Goal: Task Accomplishment & Management: Complete application form

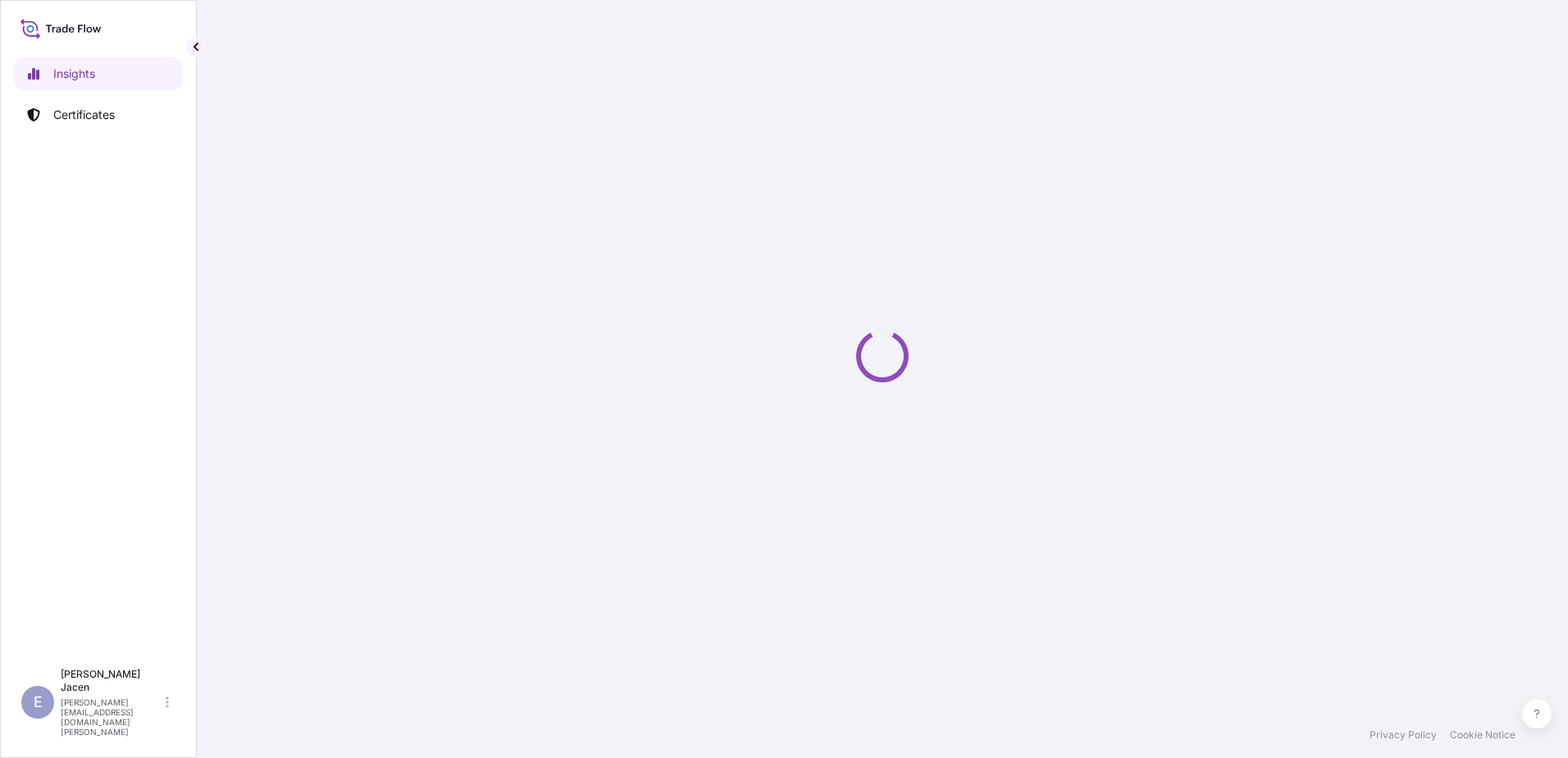
select select "2025"
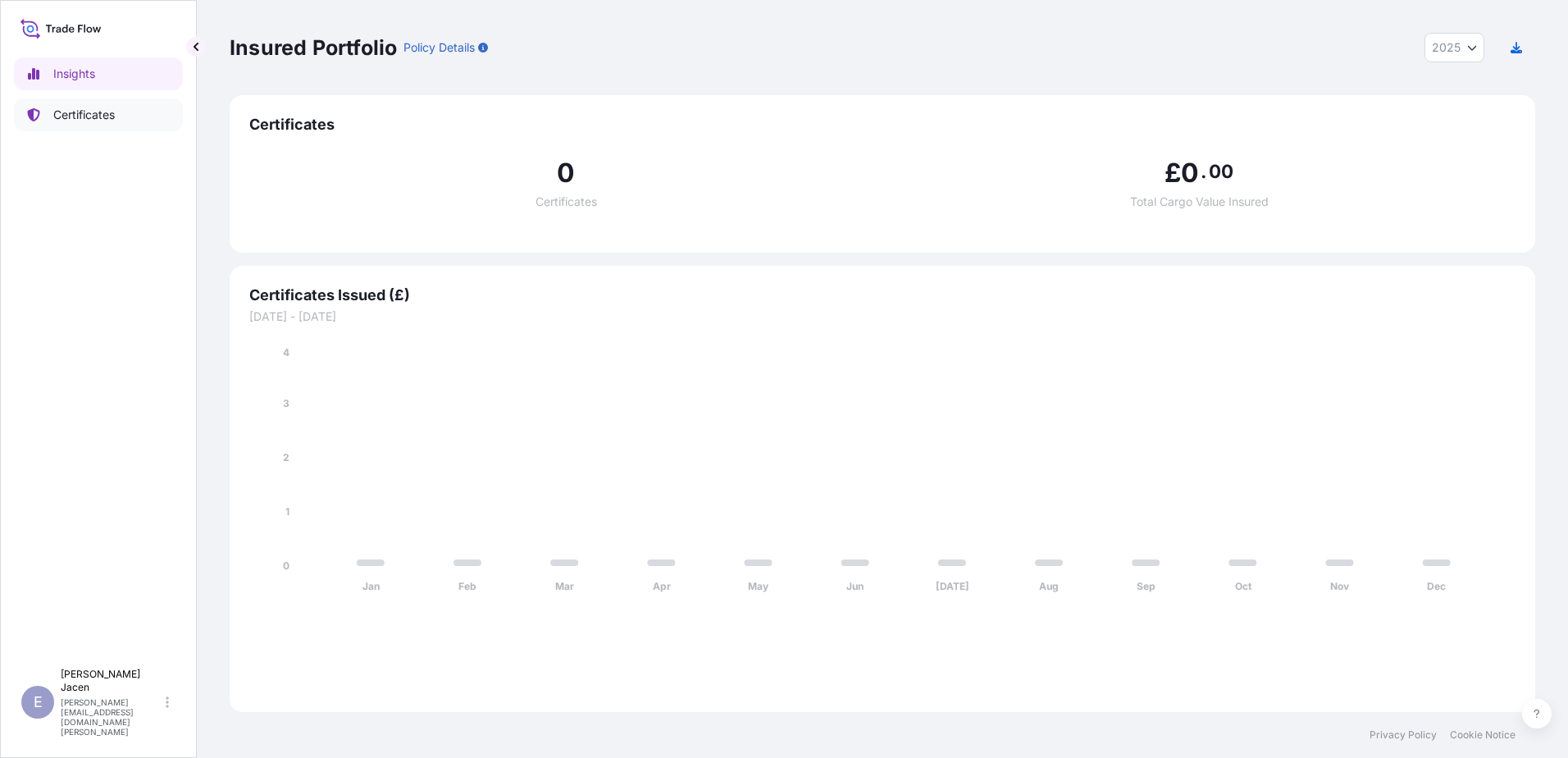
click at [94, 118] on p "Certificates" at bounding box center [84, 115] width 62 height 16
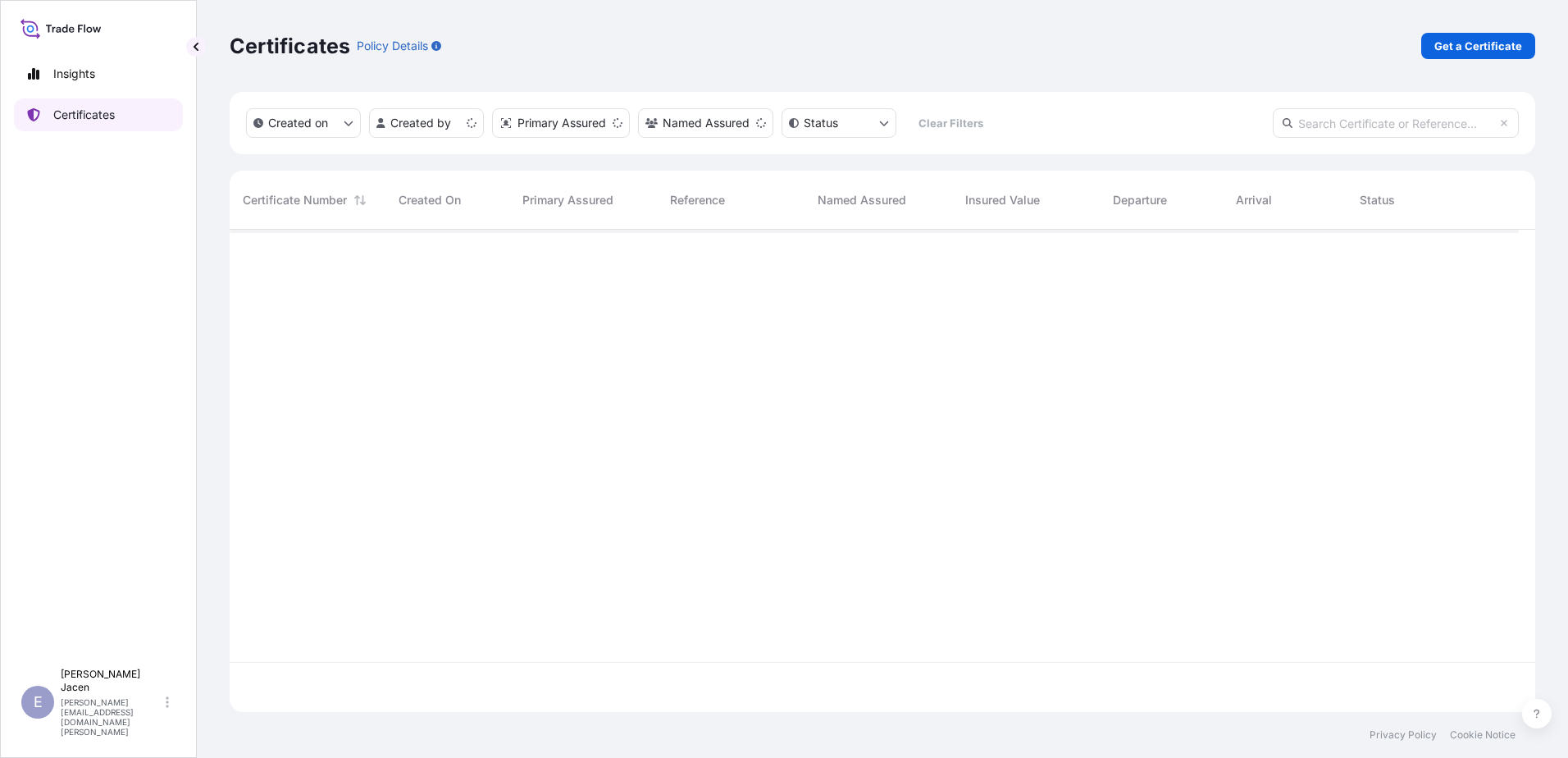
scroll to position [441, 1278]
click at [481, 149] on html "Insights Certificates E Emily Jacen emily.jacen@mail.weir Certificates Policy D…" at bounding box center [784, 379] width 1568 height 758
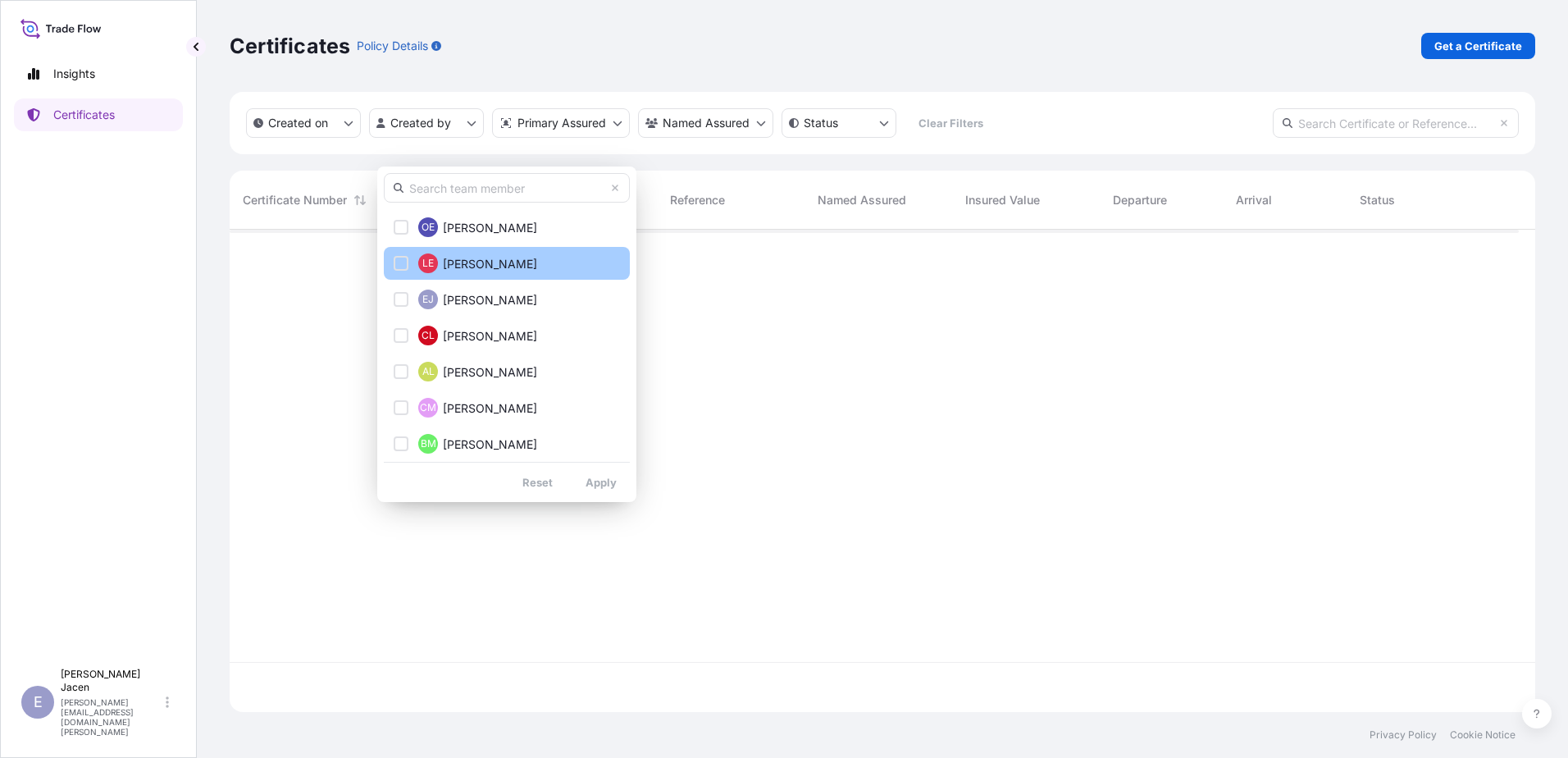
scroll to position [328, 0]
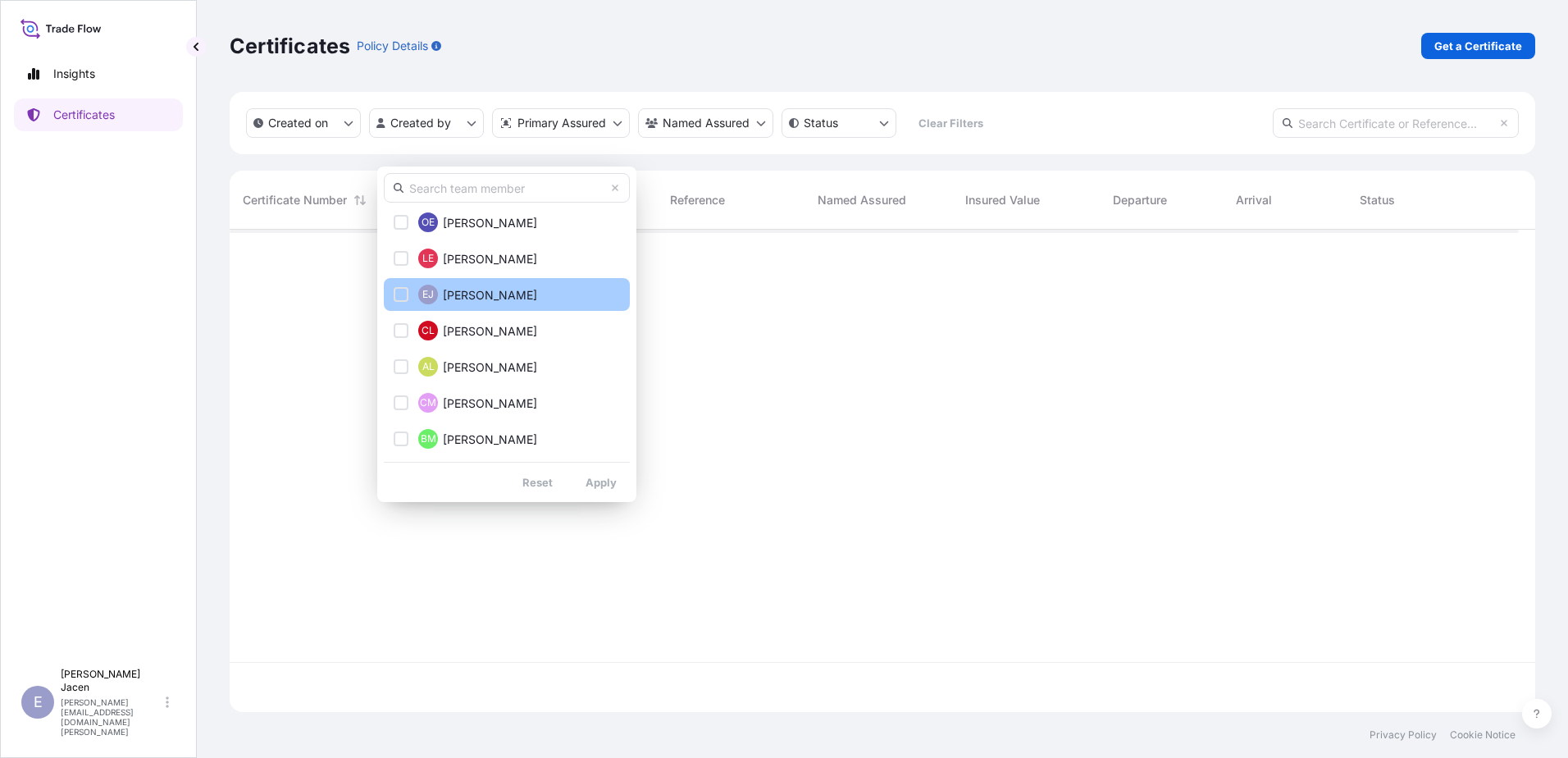
click at [485, 292] on span "Emily Jacen" at bounding box center [490, 295] width 94 height 16
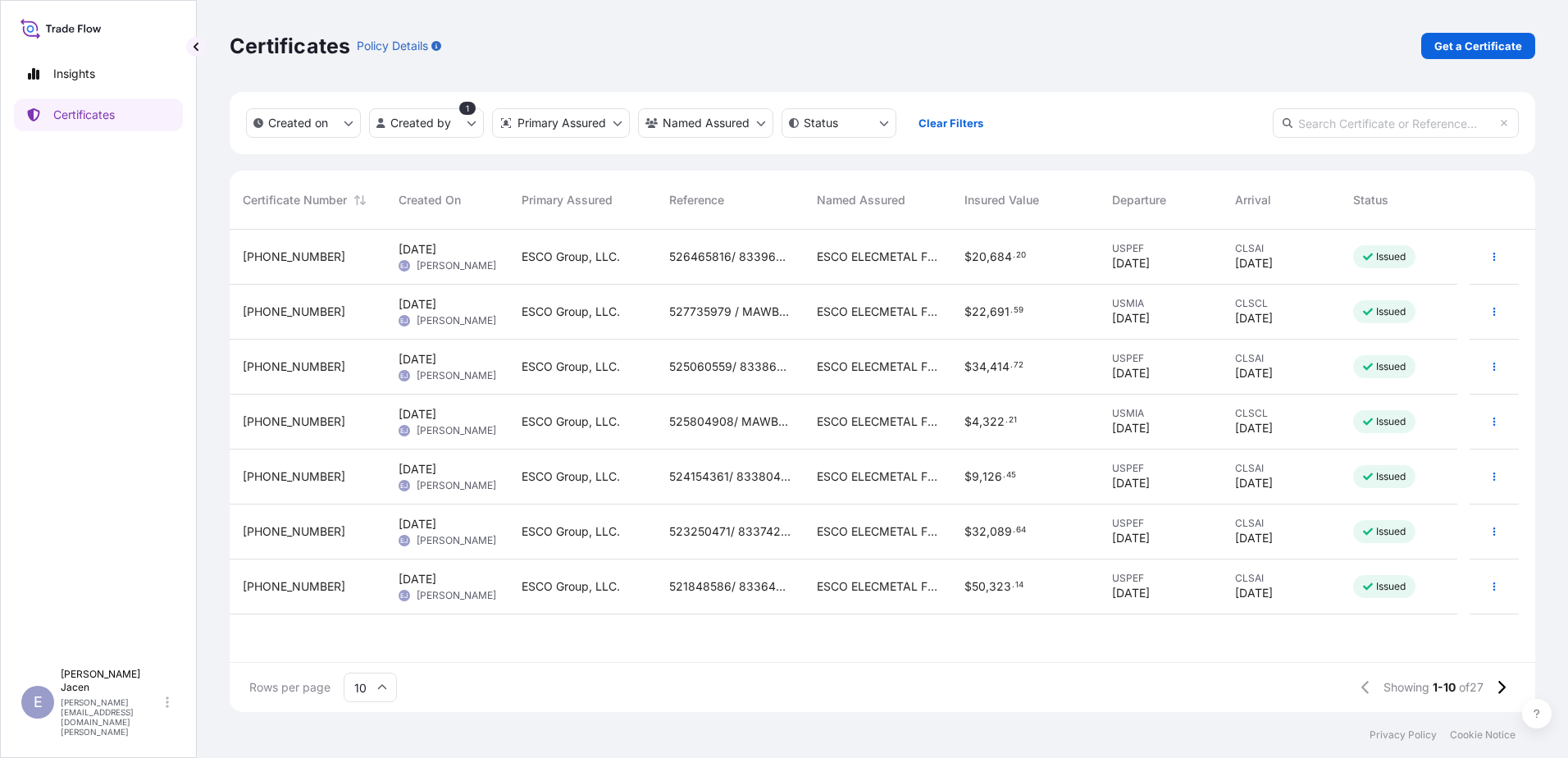
click at [1024, 313] on span "59" at bounding box center [1019, 310] width 10 height 6
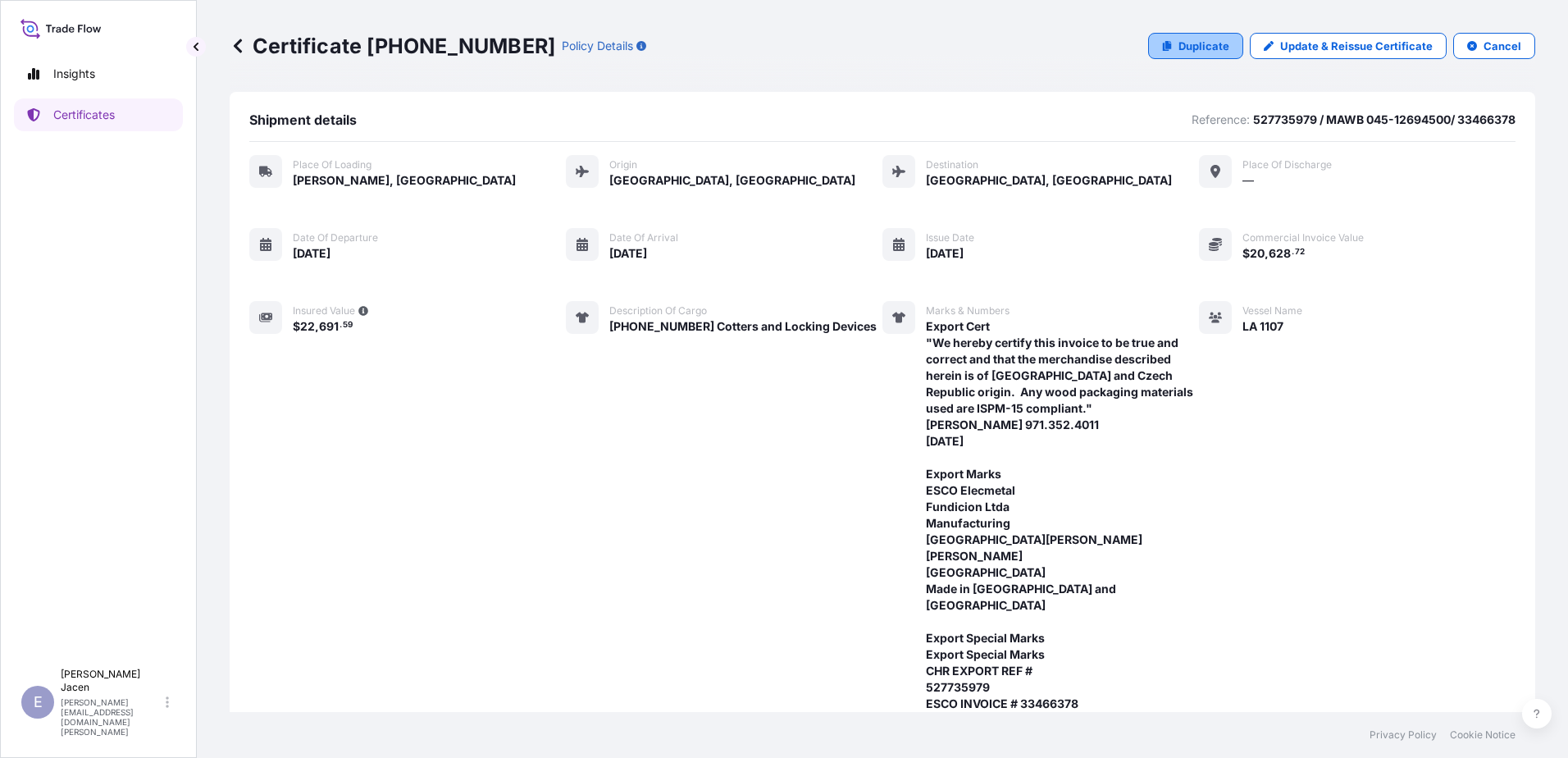
click at [1179, 54] on p "Duplicate" at bounding box center [1205, 46] width 51 height 16
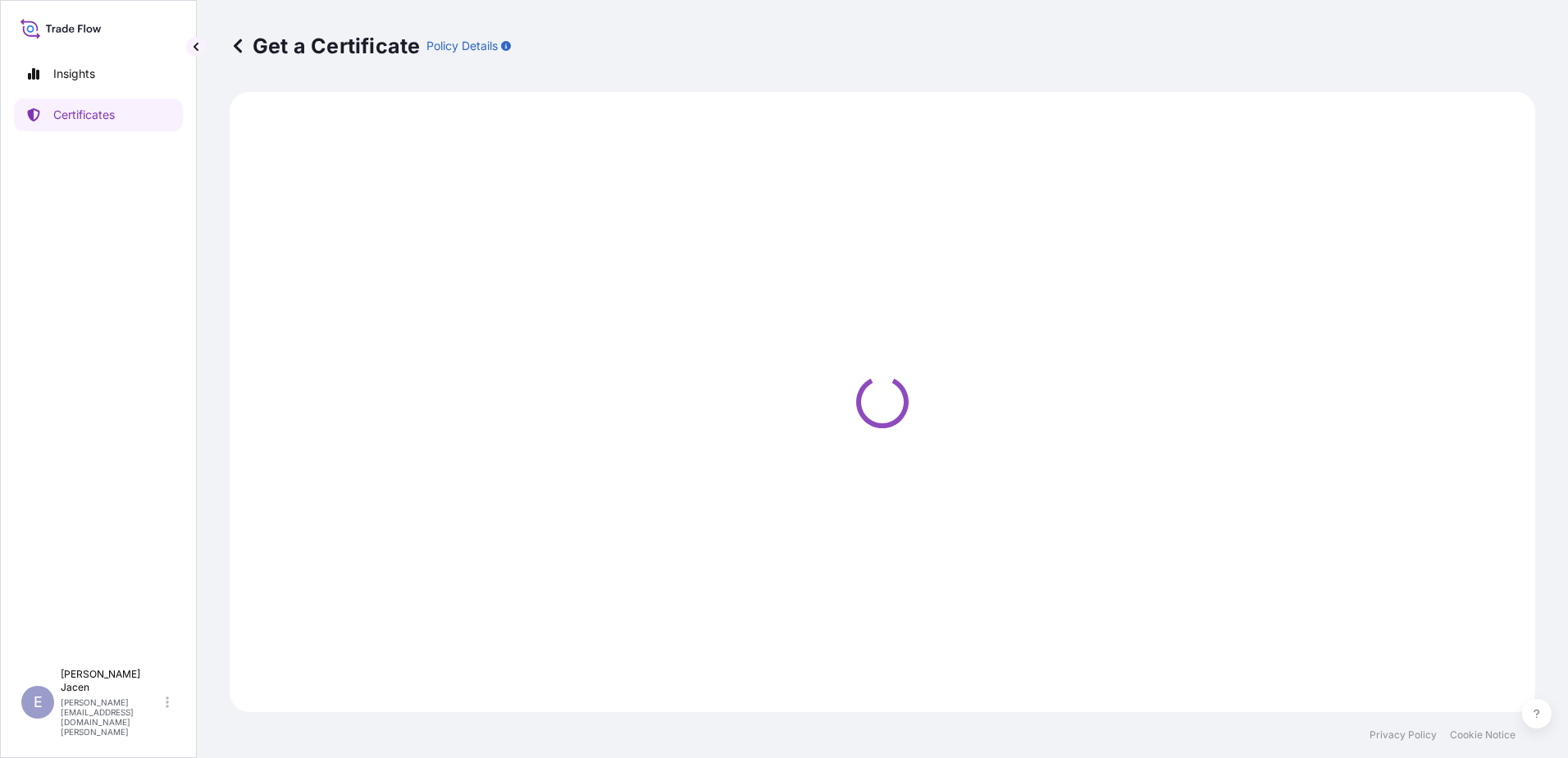
select select "Road / Inland"
select select "Air"
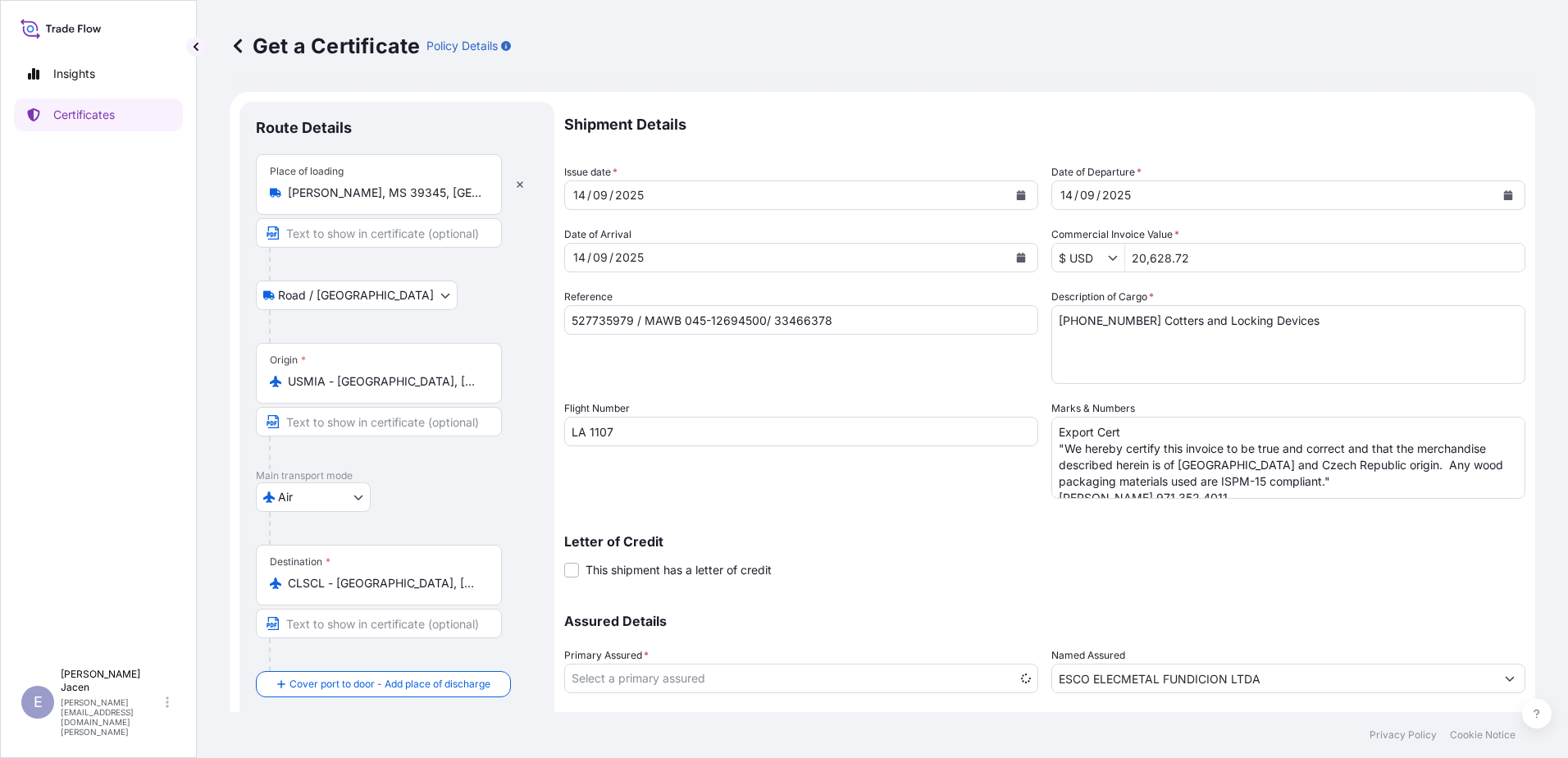
select select "31790"
click at [614, 267] on div "/" at bounding box center [611, 258] width 4 height 20
click at [610, 267] on div "09" at bounding box center [601, 258] width 18 height 20
click at [614, 267] on div "/" at bounding box center [611, 258] width 4 height 20
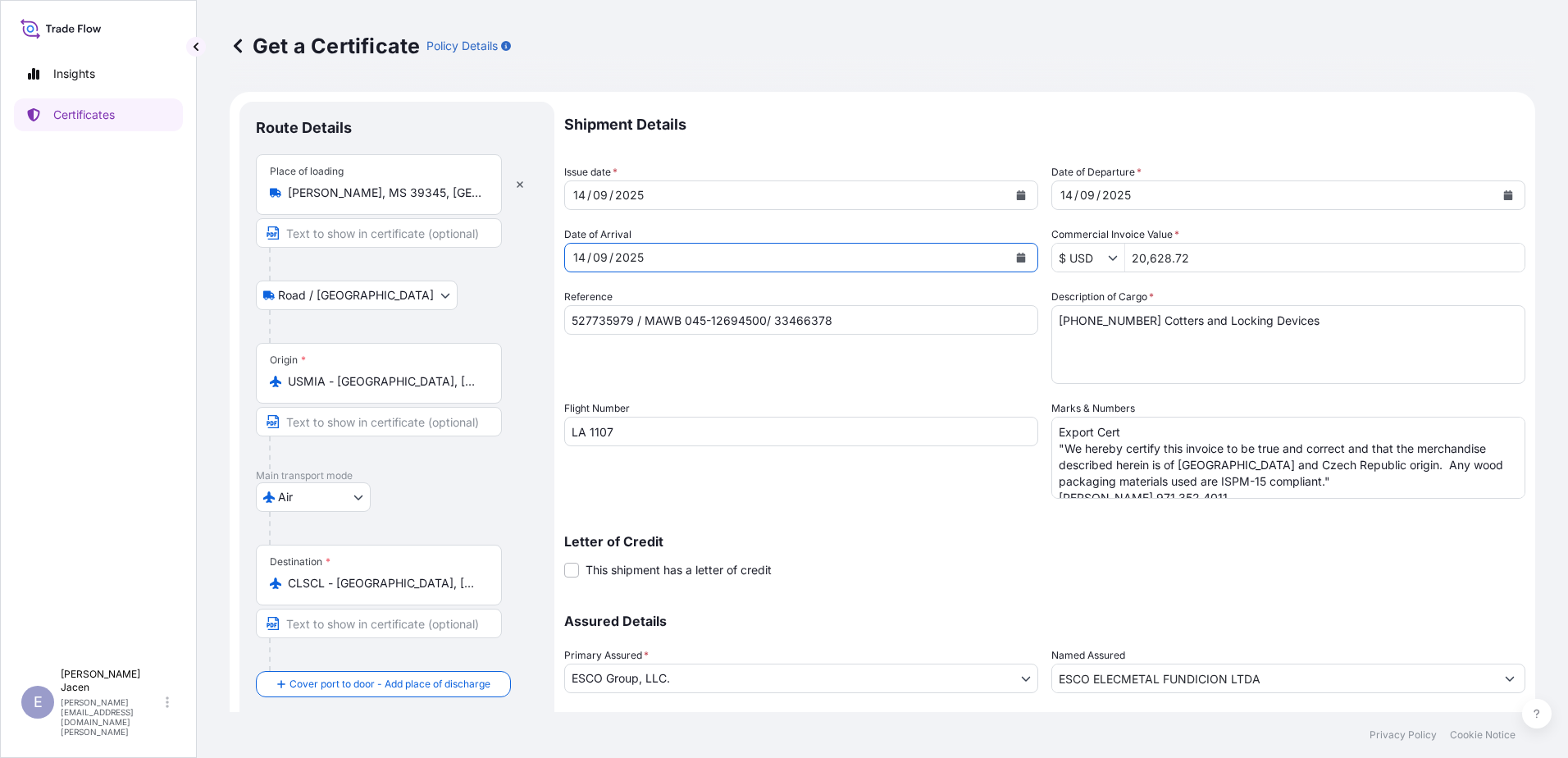
click at [610, 267] on div "09" at bounding box center [601, 258] width 18 height 20
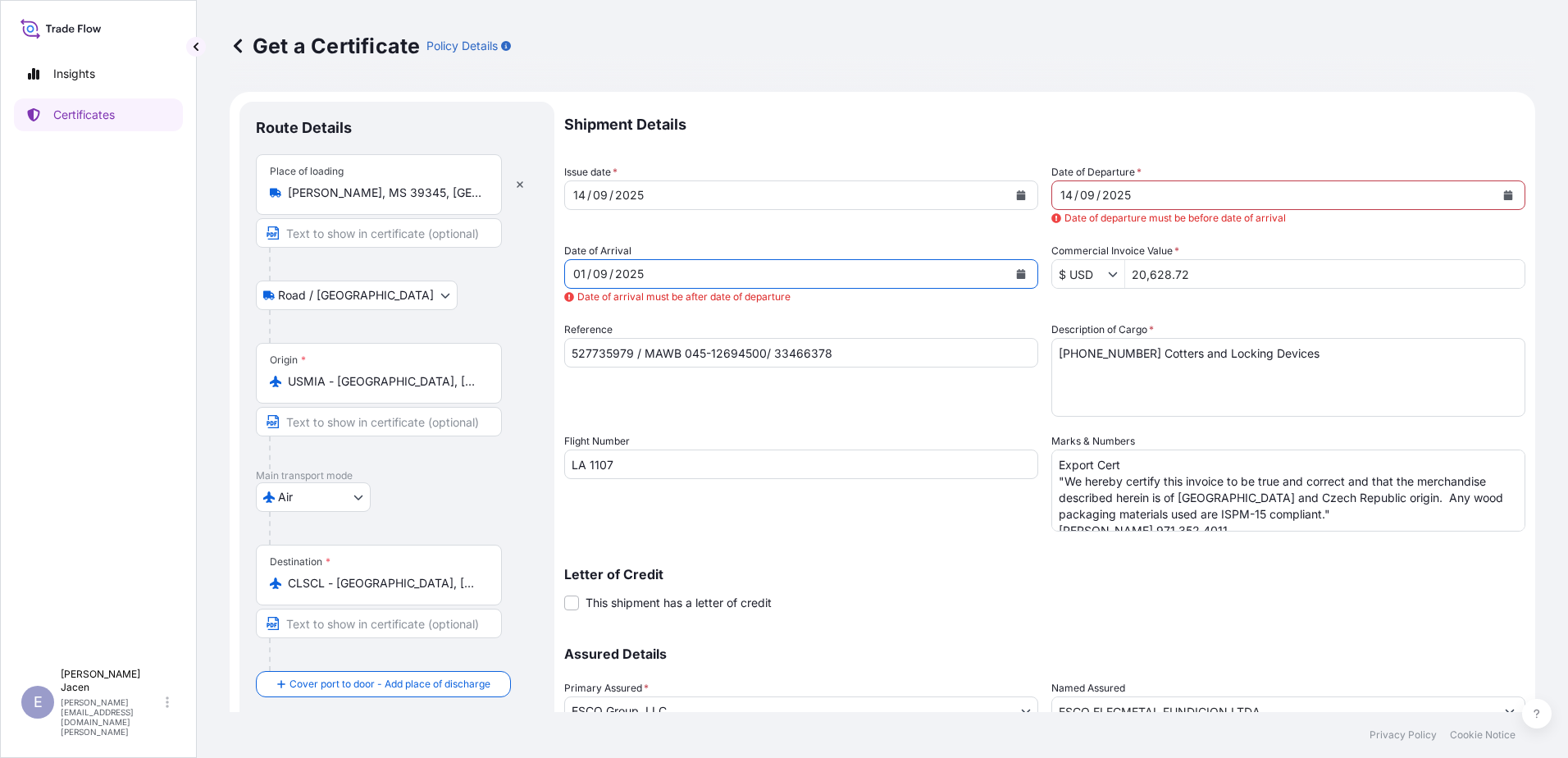
click at [587, 284] on div "01" at bounding box center [579, 274] width 16 height 20
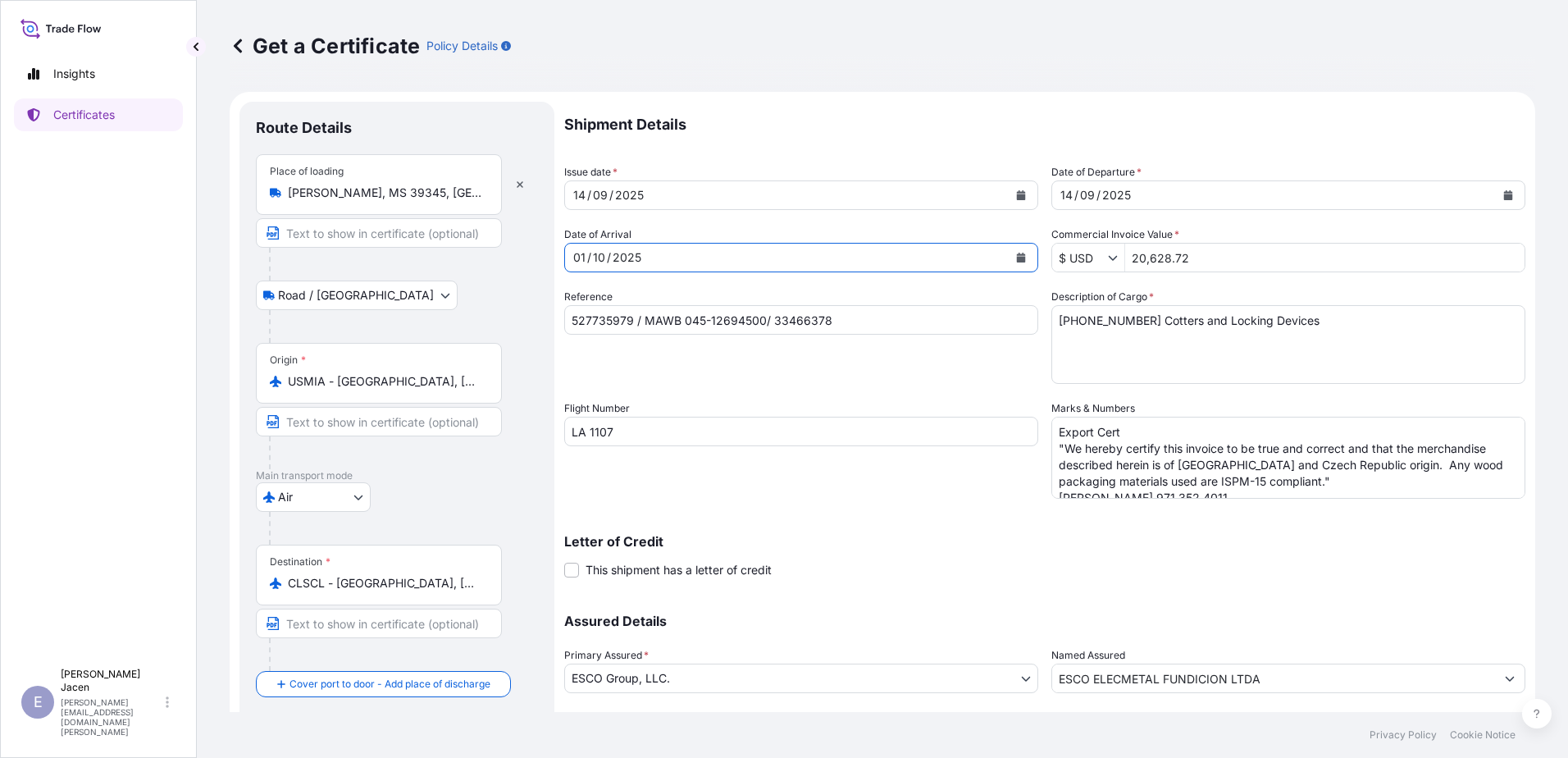
click at [752, 272] on div "01 / 10 / 2025" at bounding box center [787, 258] width 443 height 30
click at [1182, 210] on div "14 / 09 / 2025" at bounding box center [1274, 195] width 443 height 30
click at [587, 267] on div "01" at bounding box center [579, 258] width 16 height 20
click at [1185, 210] on div "14 / 09 / 2025" at bounding box center [1274, 195] width 443 height 30
click at [1097, 205] on div "09" at bounding box center [1088, 195] width 18 height 20
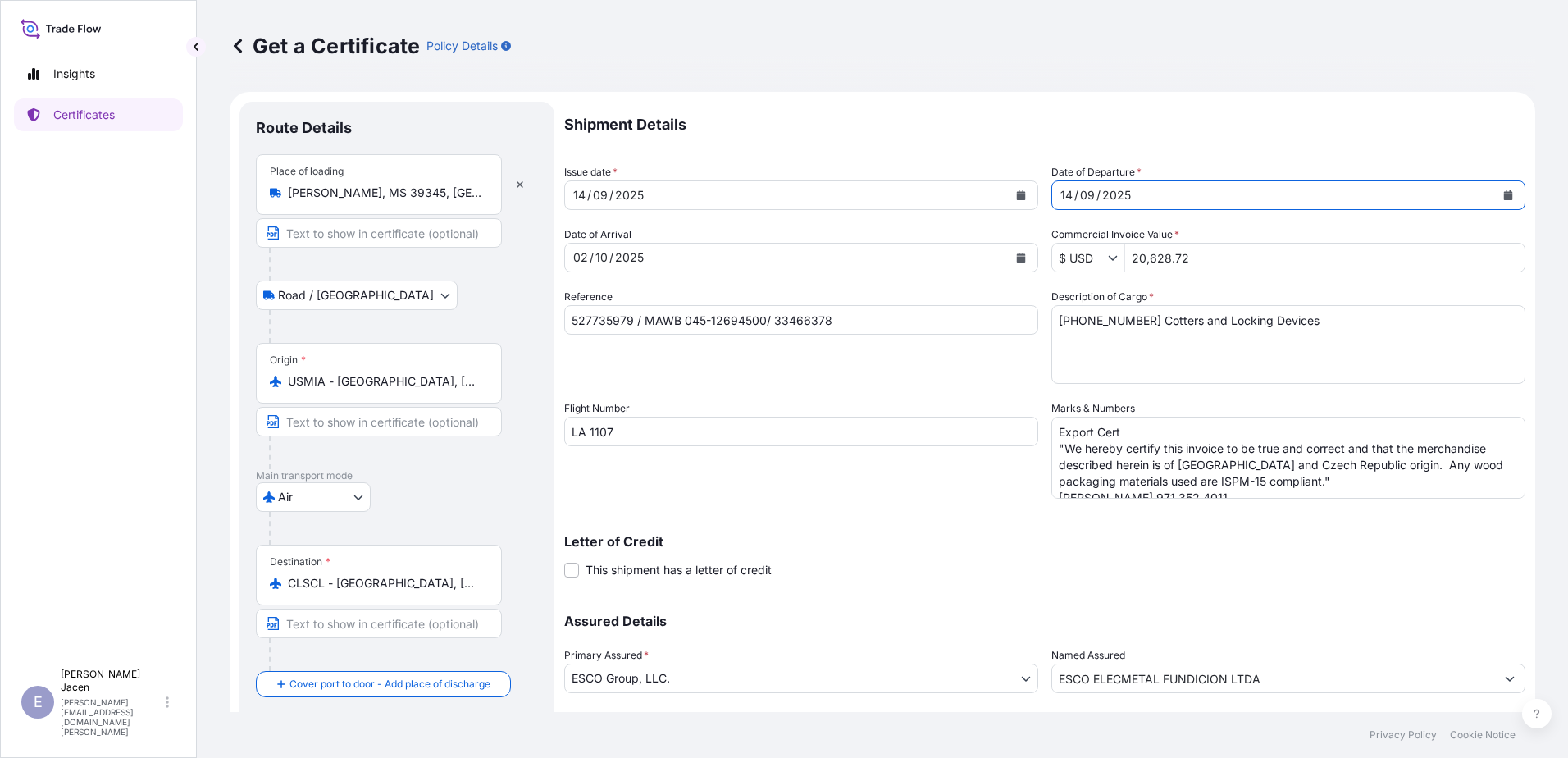
click at [1097, 205] on div "09" at bounding box center [1088, 195] width 18 height 20
click at [766, 210] on div "14 / 09 / 2025" at bounding box center [787, 195] width 443 height 30
click at [610, 205] on div "09" at bounding box center [601, 195] width 18 height 20
click at [1203, 272] on input "20,628.72" at bounding box center [1325, 258] width 400 height 30
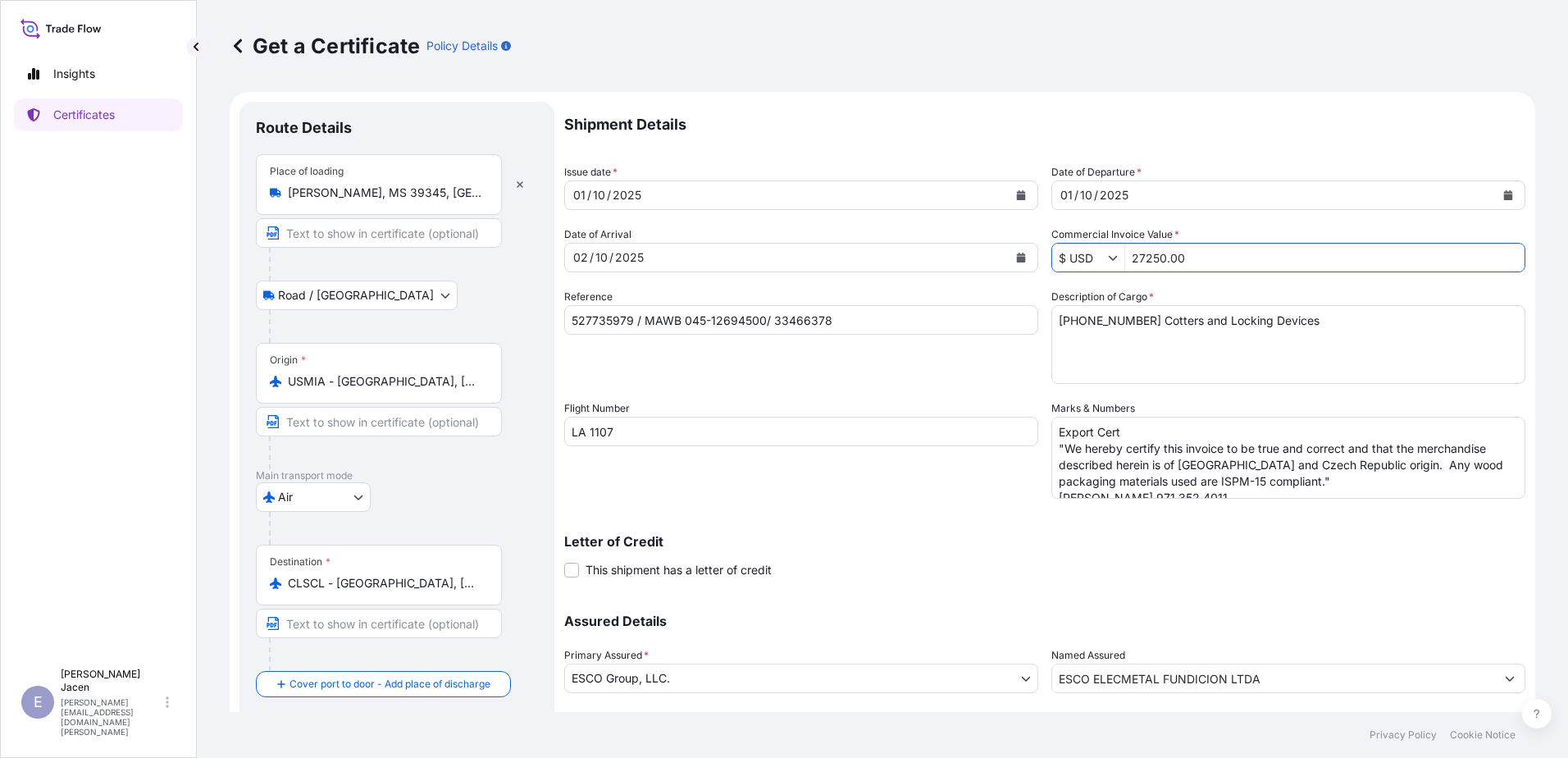
type input "27,250"
click at [1330, 384] on textarea "7318.24.00.00 Cotters and Locking Devices" at bounding box center [1289, 345] width 474 height 79
drag, startPoint x: 1351, startPoint y: 382, endPoint x: 1092, endPoint y: 387, distance: 259.0
click at [1092, 384] on textarea "7318.24.00.00 Cotters and Locking Devices" at bounding box center [1289, 345] width 474 height 79
paste textarea "8480.30.0000 Molding Pattern"
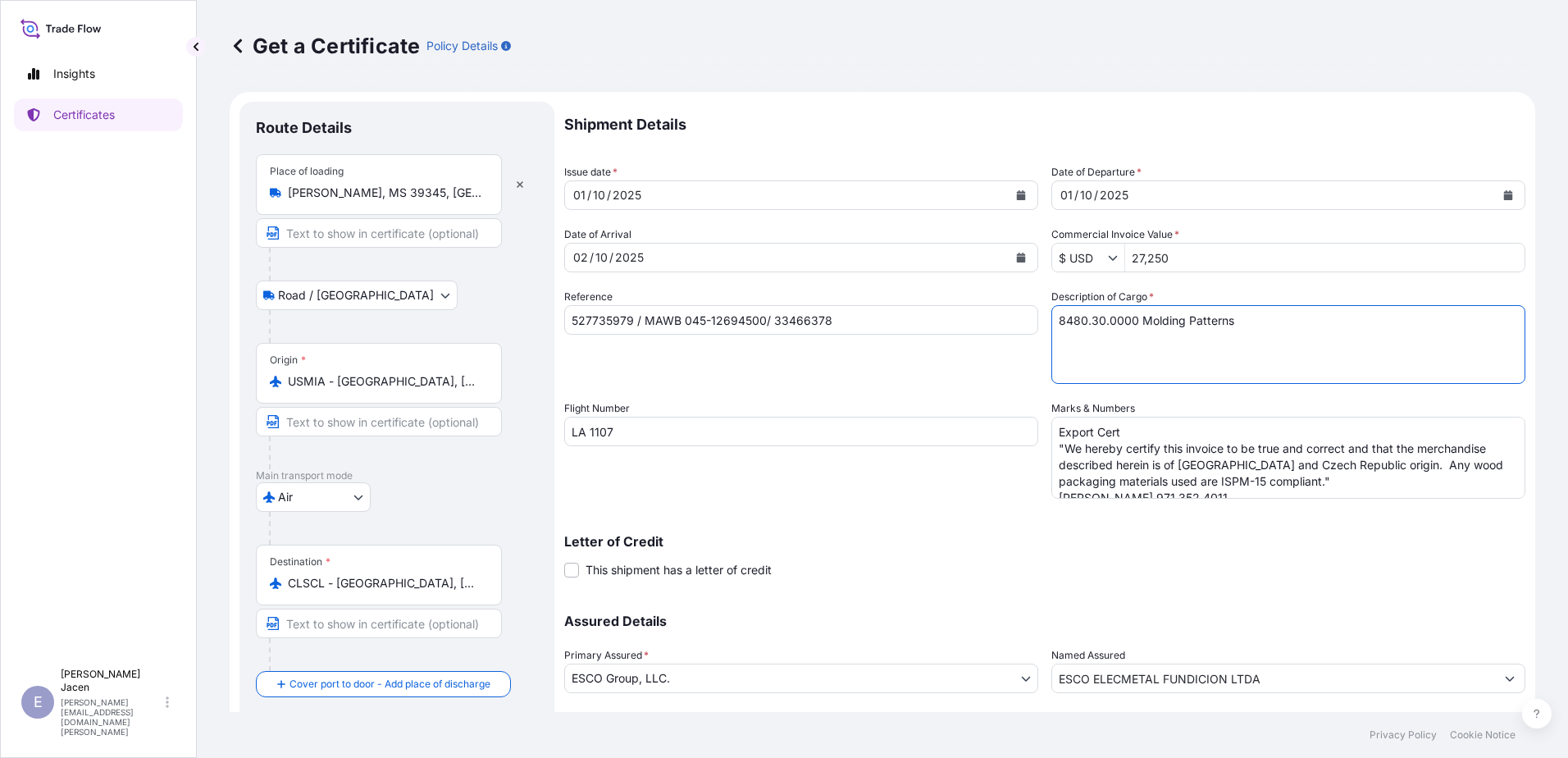
type textarea "8480.30.0000 Molding Patterns"
click at [703, 335] on input "527735979 / MAWB 045-12694500/ 33466378" at bounding box center [802, 320] width 474 height 30
paste input "9271745"
drag, startPoint x: 852, startPoint y: 386, endPoint x: 773, endPoint y: 386, distance: 79.0
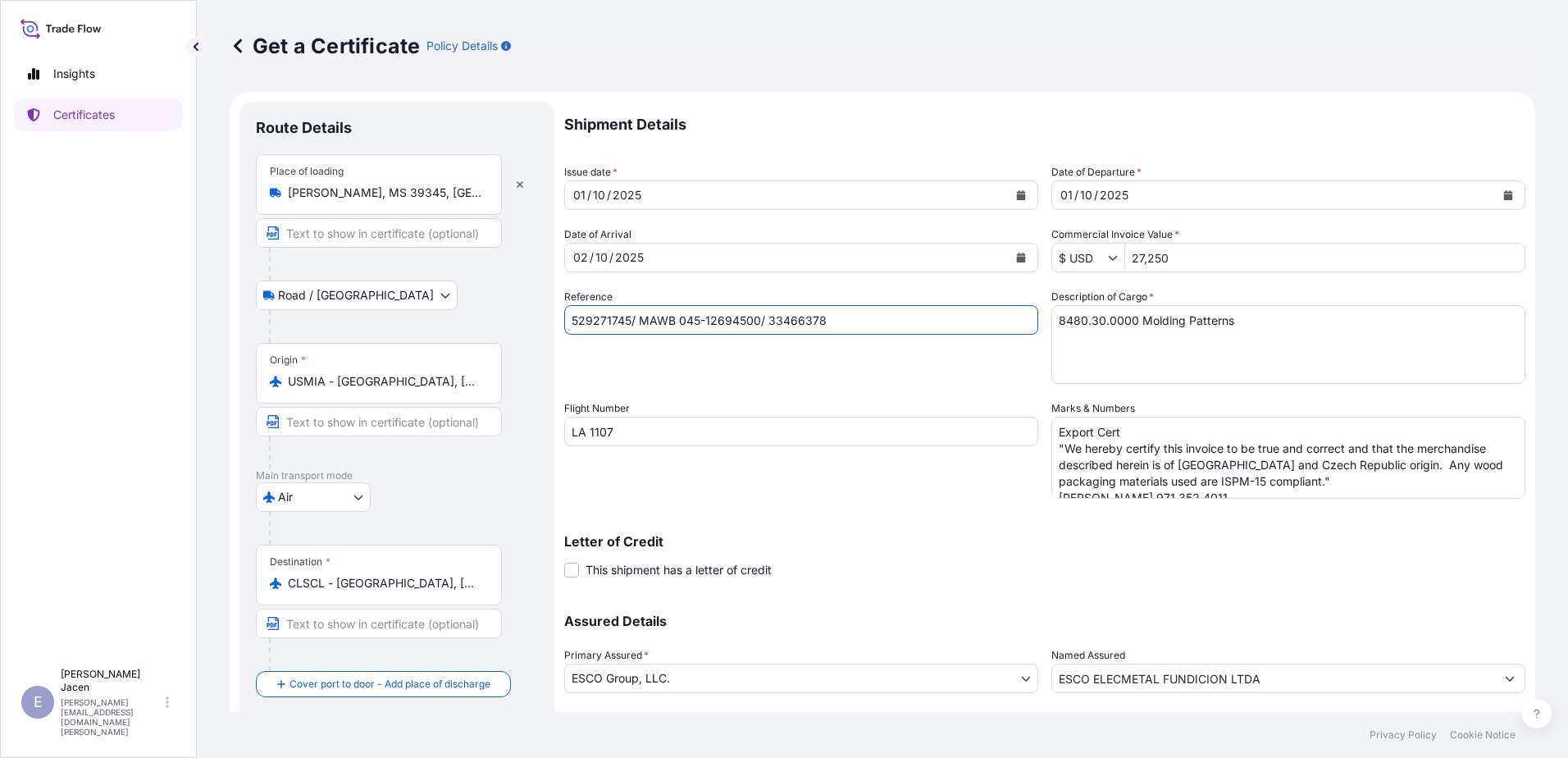
click at [773, 335] on input "529271745/ MAWB 045-12694500/ 33466378" at bounding box center [802, 320] width 474 height 30
paste input "5222"
click at [889, 335] on input "529271745/ MAWB 045-12695222/ 33466378" at bounding box center [802, 320] width 474 height 30
paste input "N5 Corebox to ESEL"
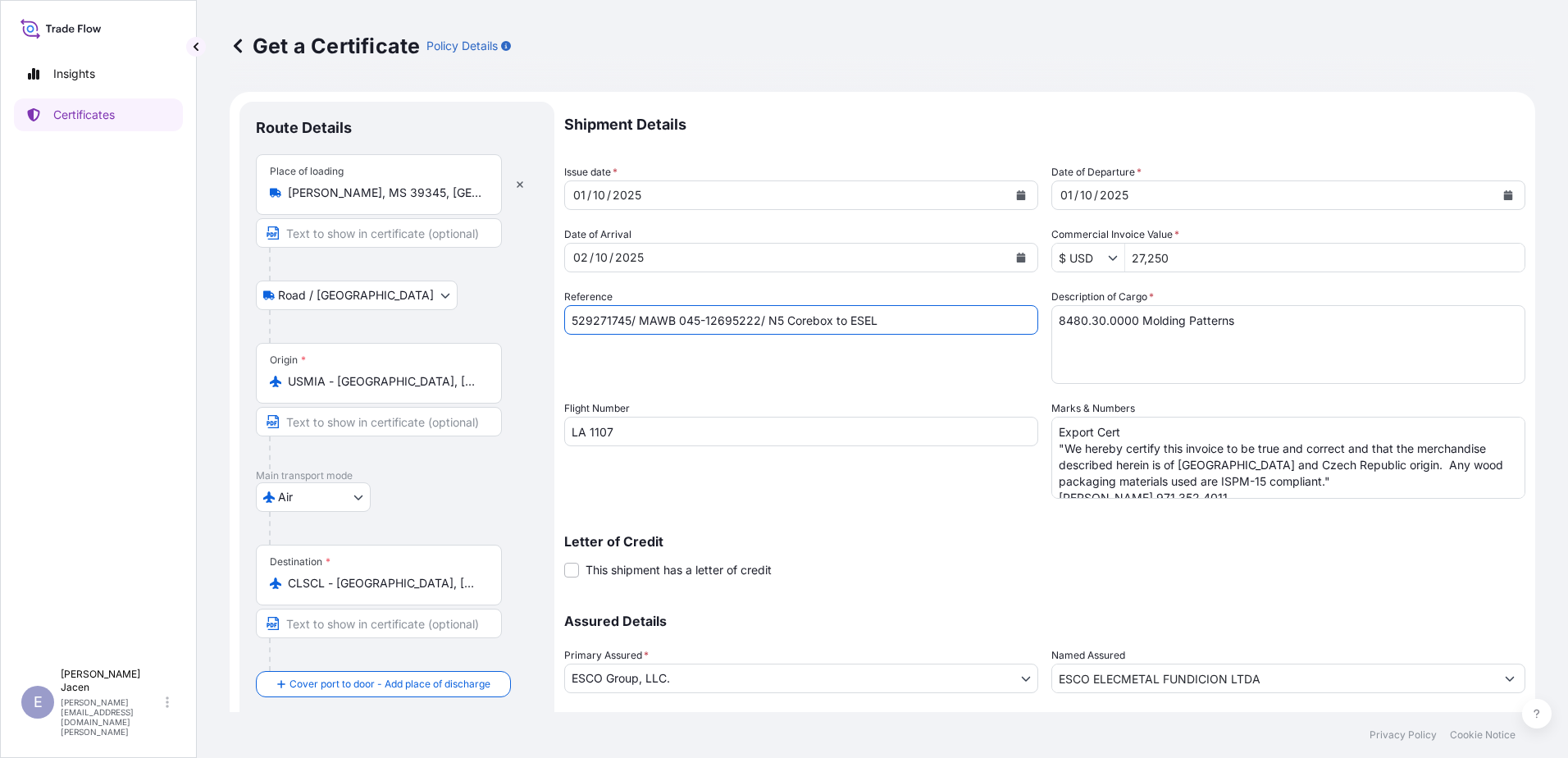
type input "529271745/ MAWB 045-12695222/ N5 Corebox to ESEL"
drag, startPoint x: 708, startPoint y: 521, endPoint x: 681, endPoint y: 521, distance: 27.0
click at [681, 446] on input "LA 1107" at bounding box center [802, 432] width 474 height 30
type input "LA 0591"
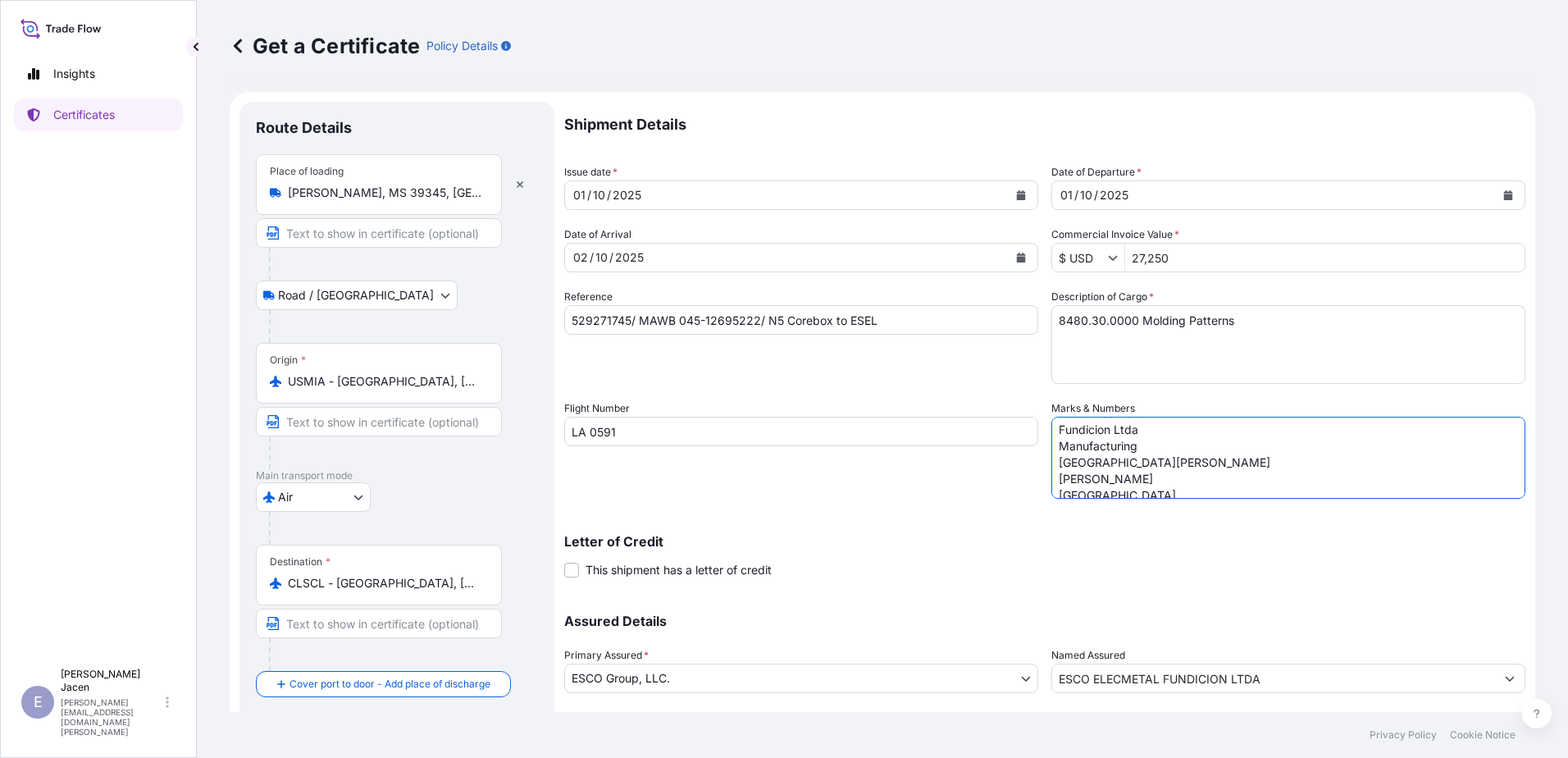
scroll to position [395, 0]
drag, startPoint x: 1095, startPoint y: 520, endPoint x: 1288, endPoint y: 630, distance: 222.1
click at [1288, 630] on div "Shipment Details Issue date * 01 / 10 / 2025 Date of Departure * 01 / 10 / 2025…" at bounding box center [1045, 430] width 962 height 657
click at [1123, 499] on textarea "Export Cert "We hereby certify this invoice to be true and correct and that the…" at bounding box center [1289, 458] width 474 height 82
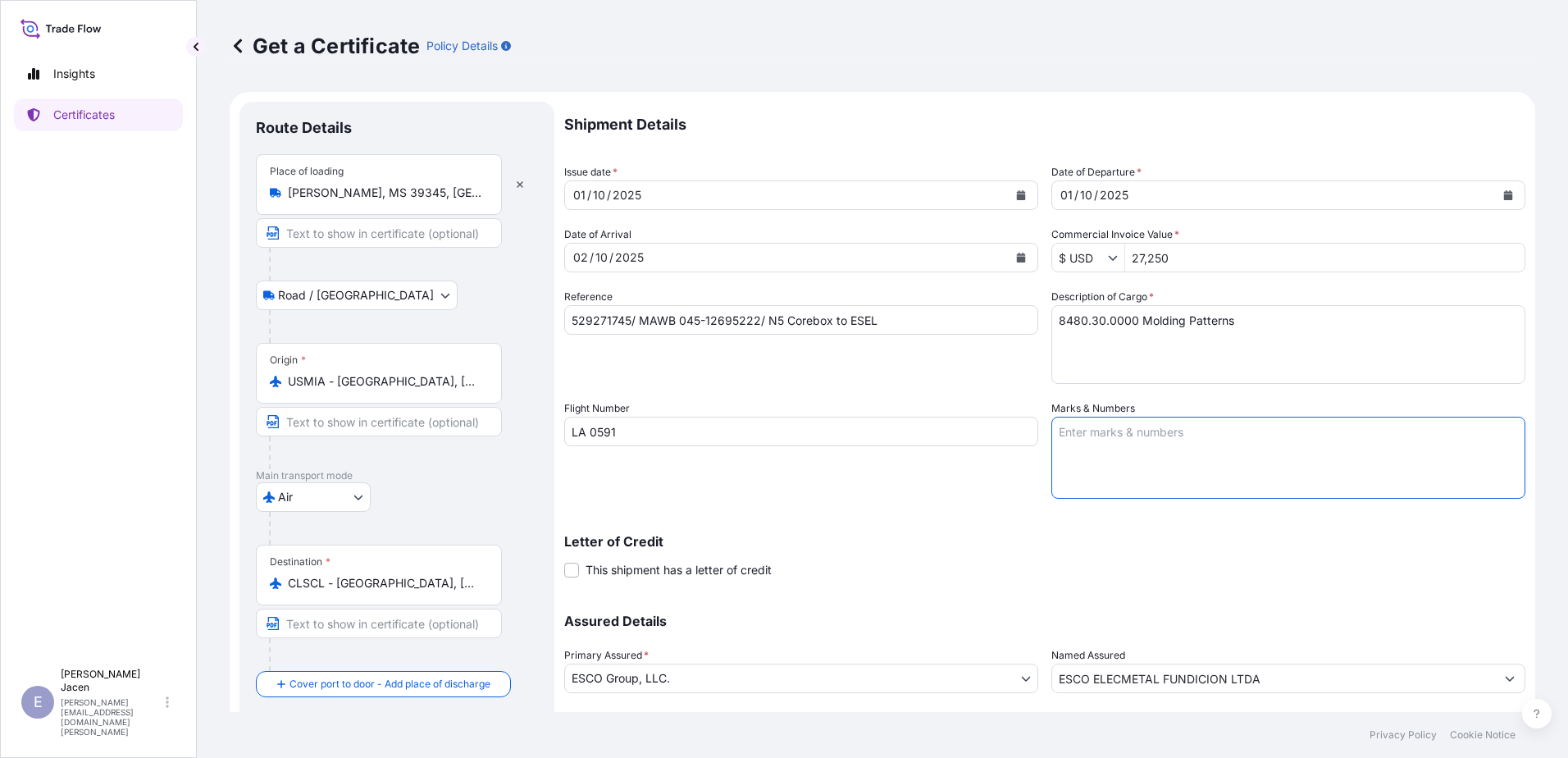
paste textarea "Export Cert "We hereby certify this invoice to be true and correct and that the…"
click at [1190, 499] on textarea "Export Cert "We hereby certify this invoice to be true and correct and that the…" at bounding box center [1289, 458] width 474 height 82
paste textarea "Export Marks ESCO Elecmetal Fundicion Ltda Manufacturing Calle Bayona SN Colina…"
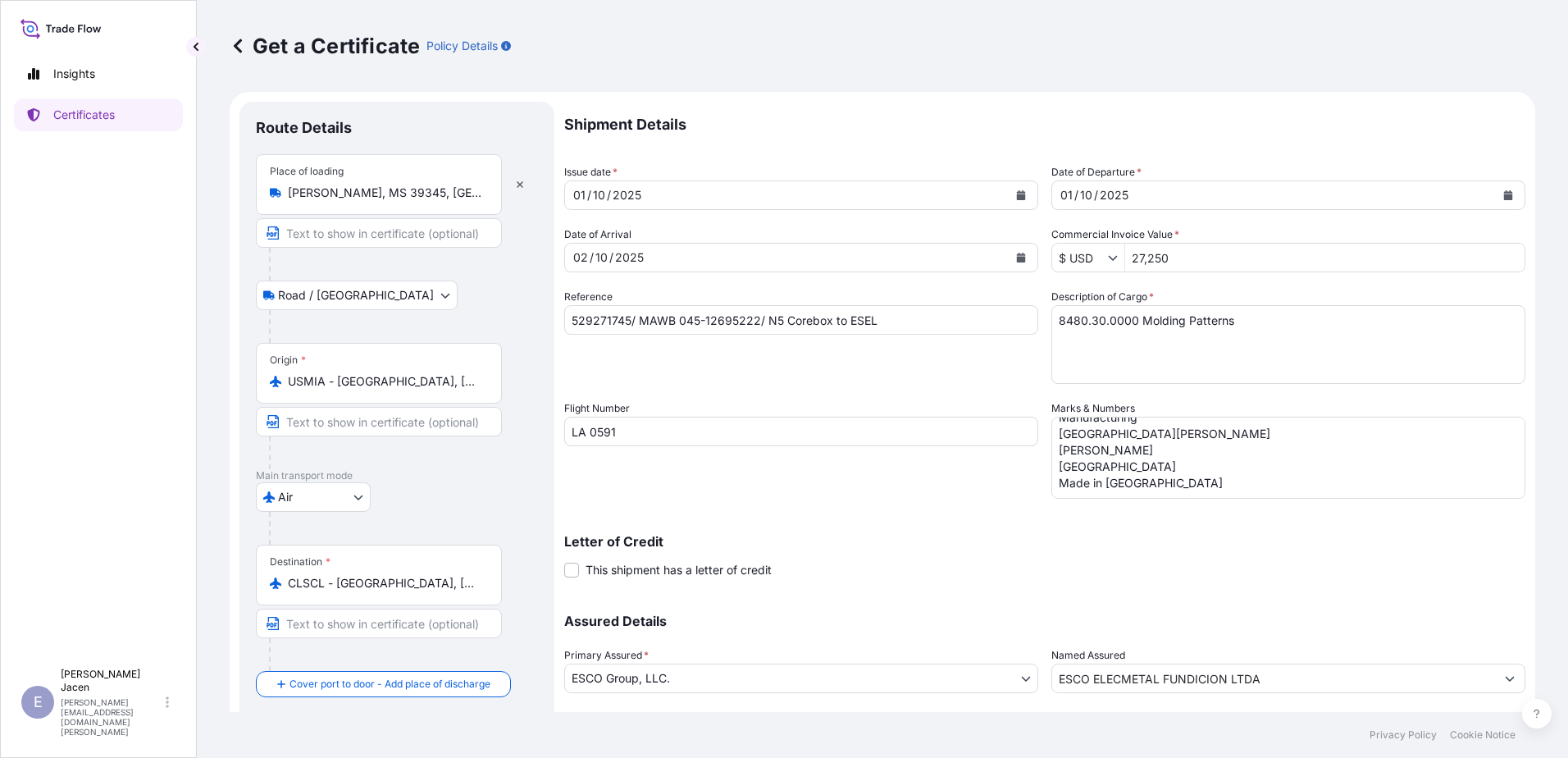
click at [1113, 499] on textarea "Export Cert "We hereby certify this invoice to be true and correct and that the…" at bounding box center [1289, 458] width 474 height 82
paste textarea "Export Special Marks Not for re-sale Shipped to consignee at no charge Value sh…"
type textarea "Export Cert "We hereby certify this invoice to be true and correct and that the…"
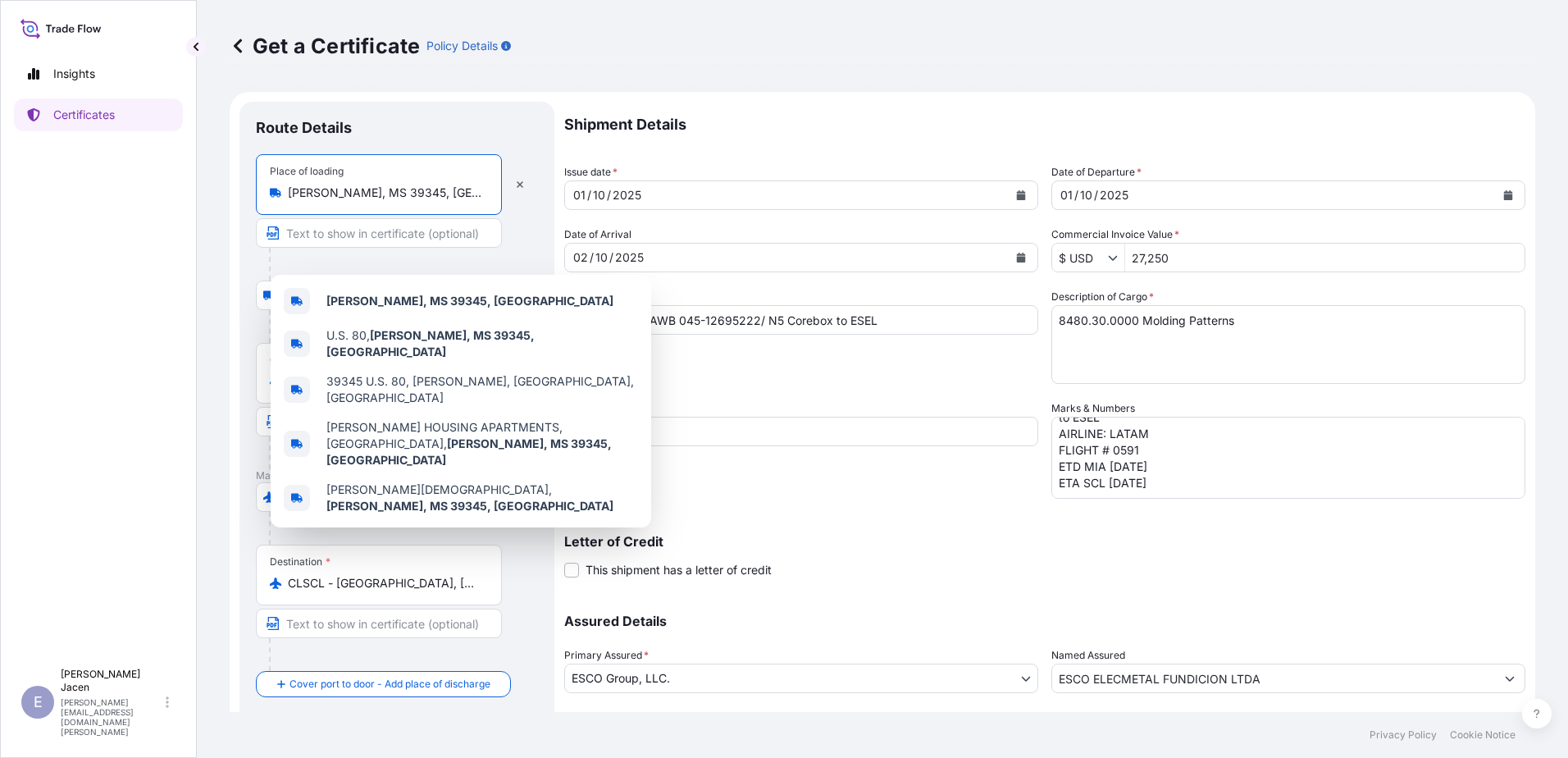
click at [332, 201] on input "Newton, MS 39345, USA" at bounding box center [385, 193] width 194 height 16
drag, startPoint x: 450, startPoint y: 238, endPoint x: 307, endPoint y: 239, distance: 143.0
click at [307, 201] on div "Newton, MS 39345, USA" at bounding box center [379, 193] width 218 height 16
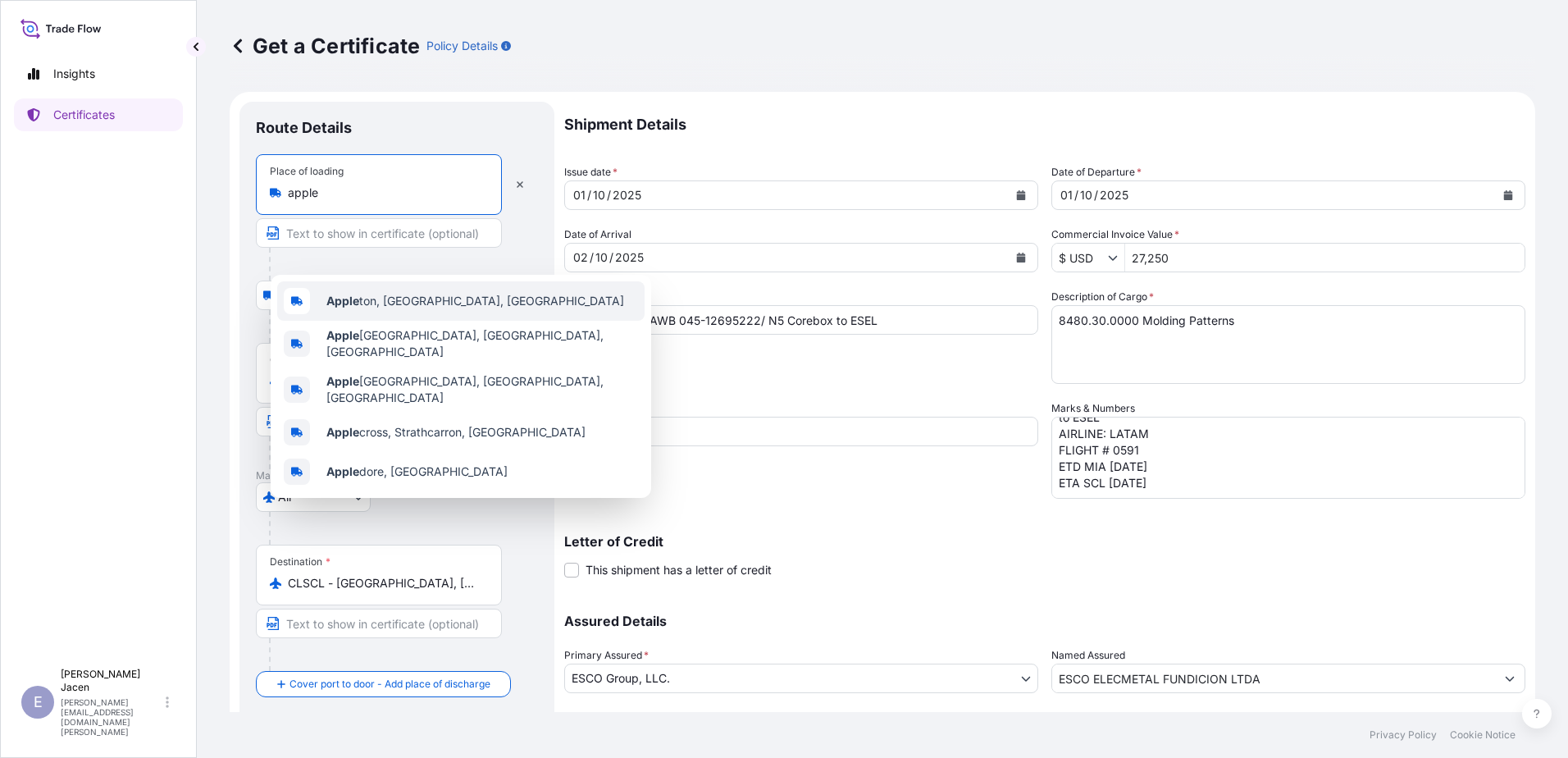
click at [415, 309] on span "Apple ton, WI, USA" at bounding box center [475, 301] width 298 height 16
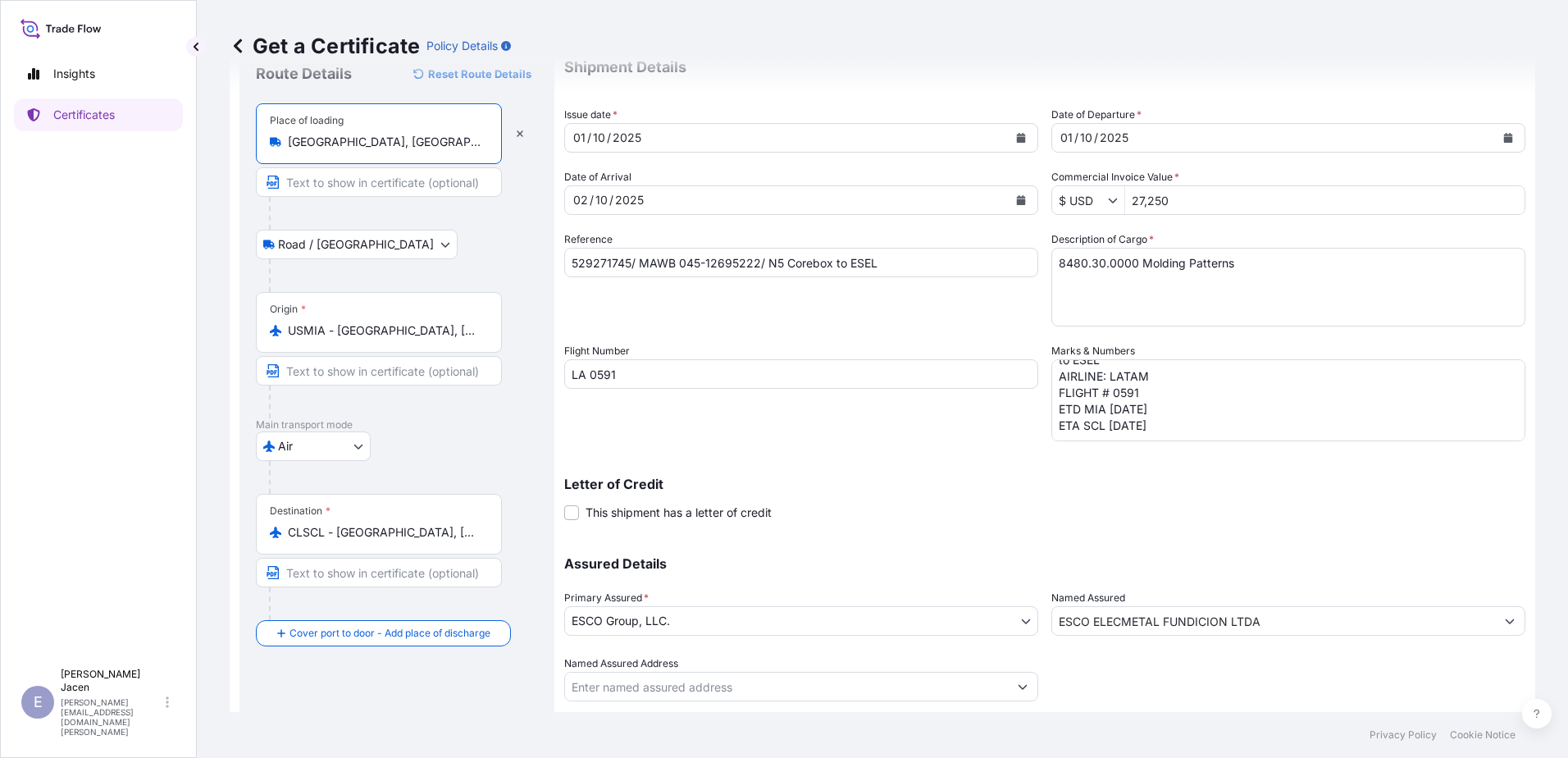
scroll to position [0, 0]
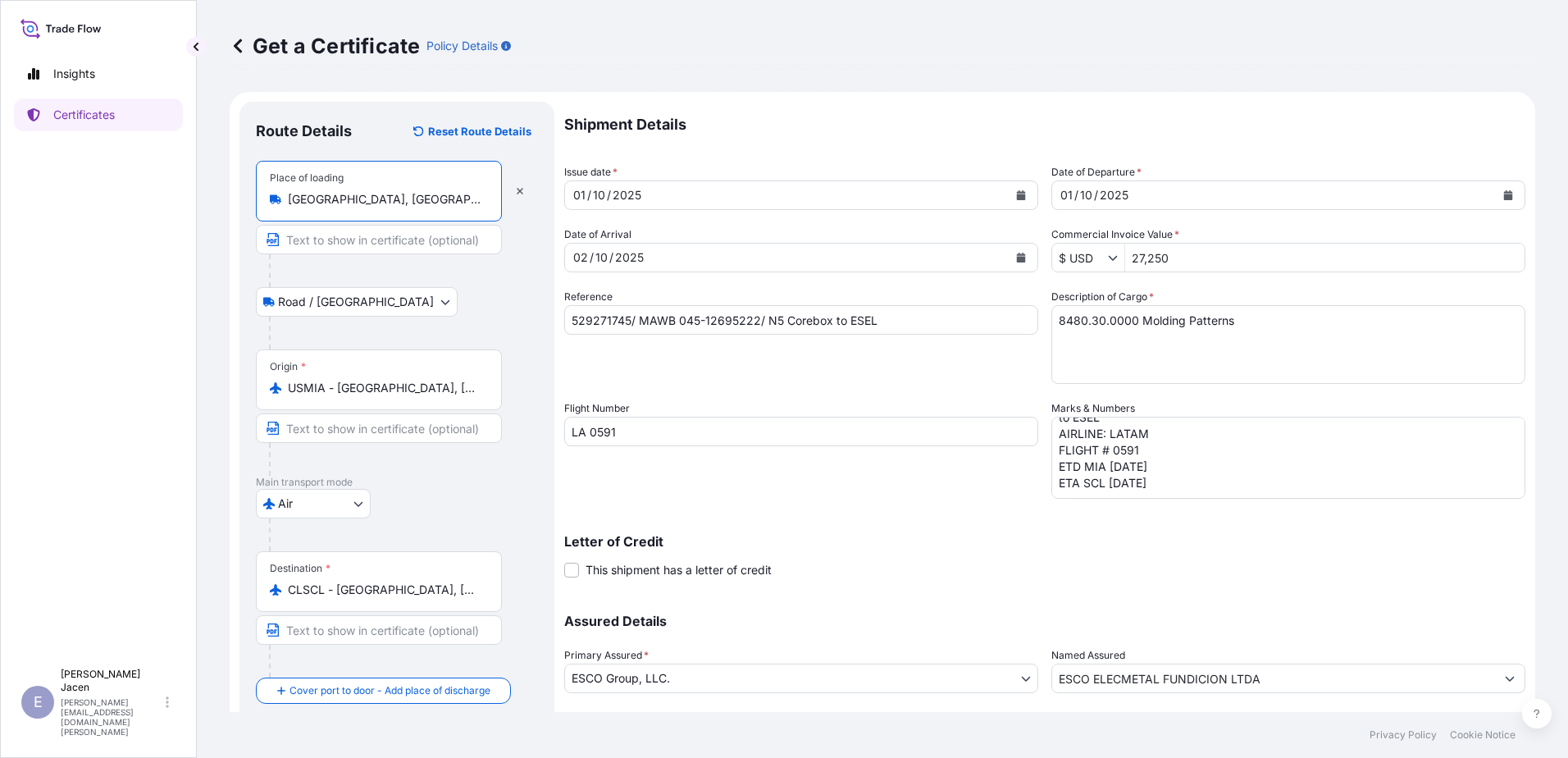
type input "Appleton, WI, USA"
click at [607, 205] on div "10" at bounding box center [599, 195] width 16 height 20
click at [683, 210] on div "01 / 10 / 2025" at bounding box center [787, 195] width 443 height 30
click at [587, 205] on div "01" at bounding box center [579, 195] width 16 height 20
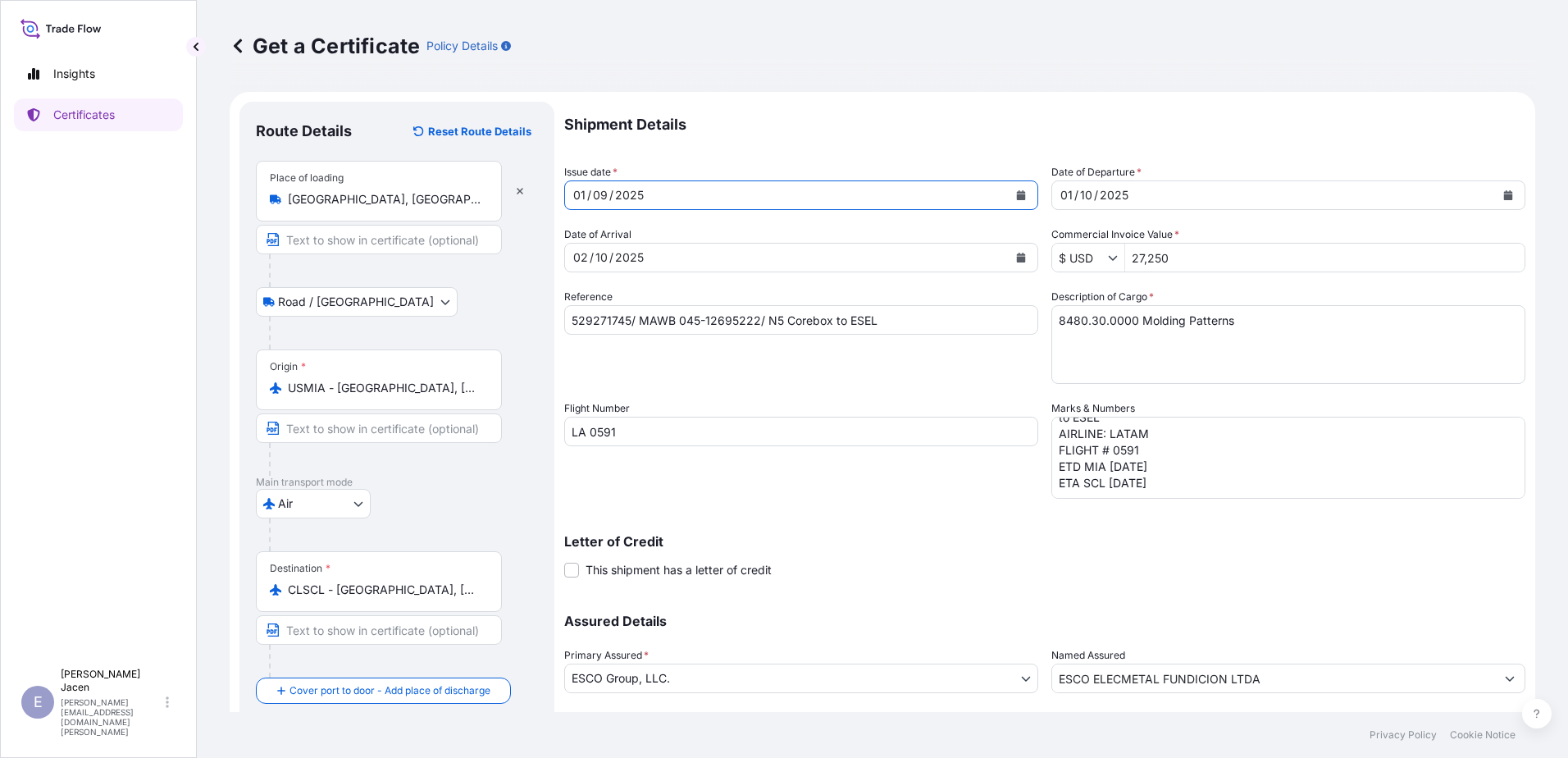
click at [587, 205] on div "01" at bounding box center [579, 195] width 16 height 20
click at [1177, 210] on div "01 / 10 / 2025" at bounding box center [1274, 195] width 443 height 30
click at [1095, 205] on div "10" at bounding box center [1086, 195] width 16 height 20
click at [1075, 205] on div "01" at bounding box center [1067, 195] width 16 height 20
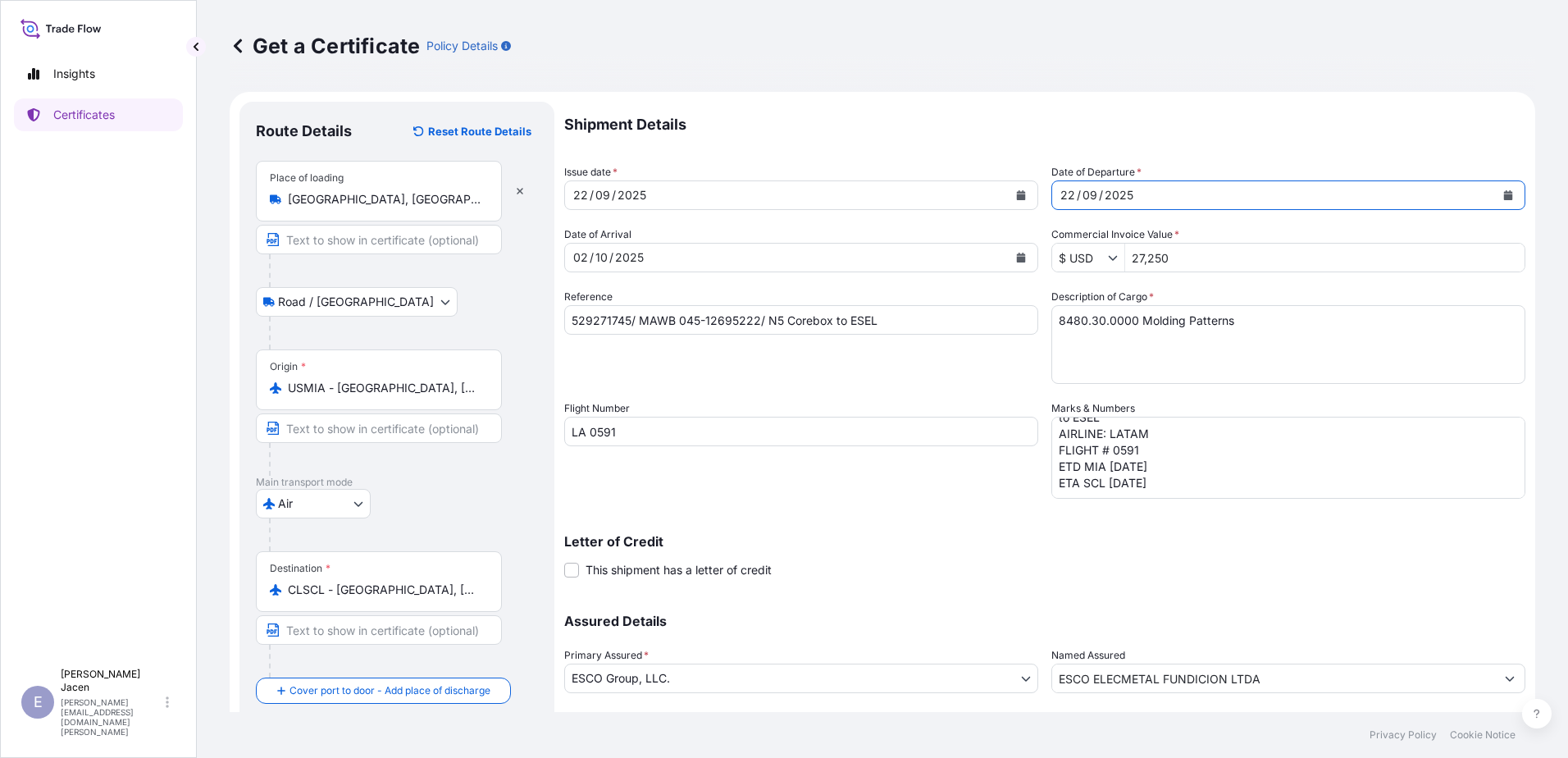
click at [1292, 148] on p "Shipment Details" at bounding box center [1045, 125] width 962 height 46
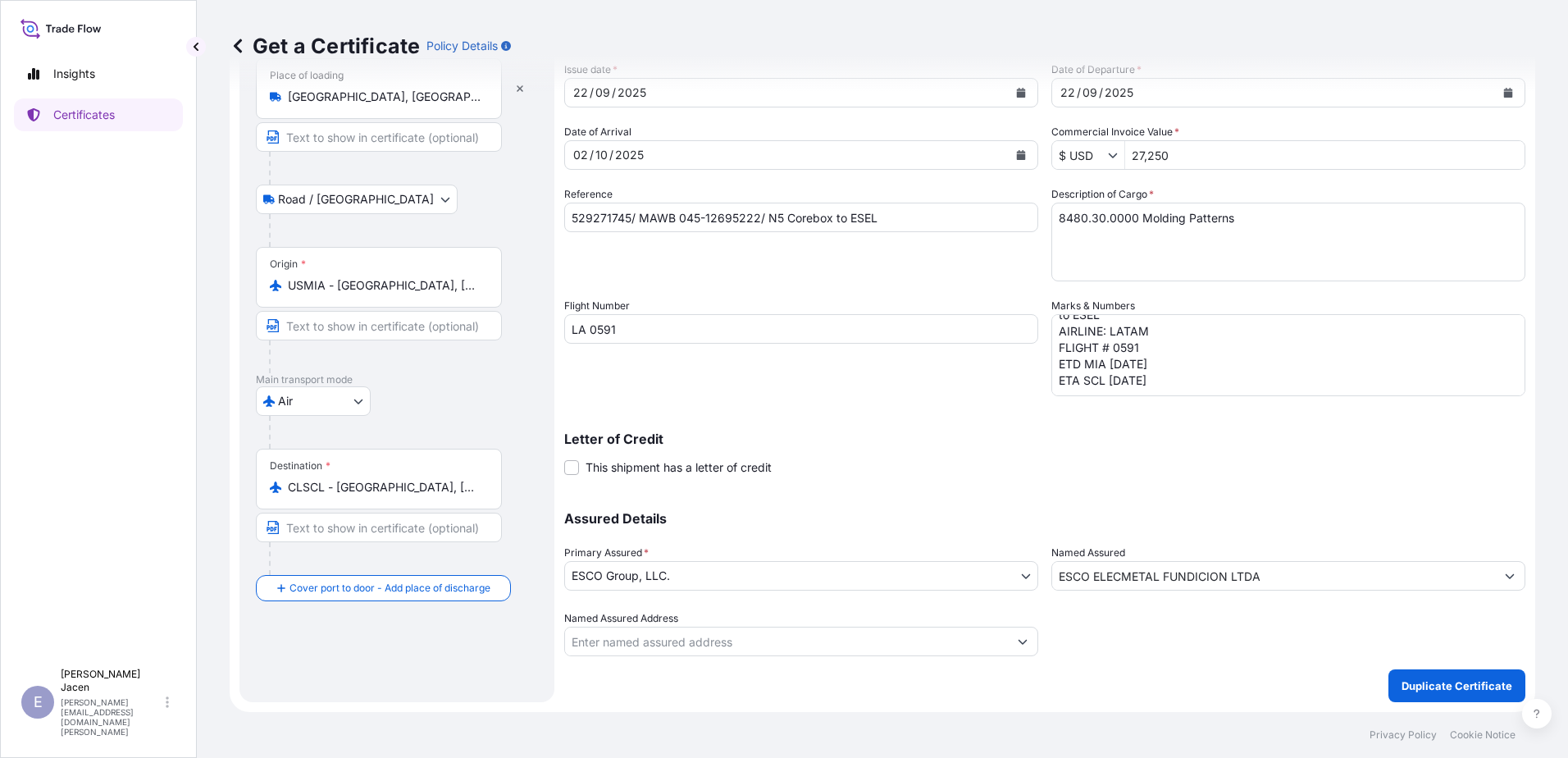
scroll to position [269, 0]
click at [1431, 678] on p "Duplicate Certificate" at bounding box center [1456, 686] width 111 height 16
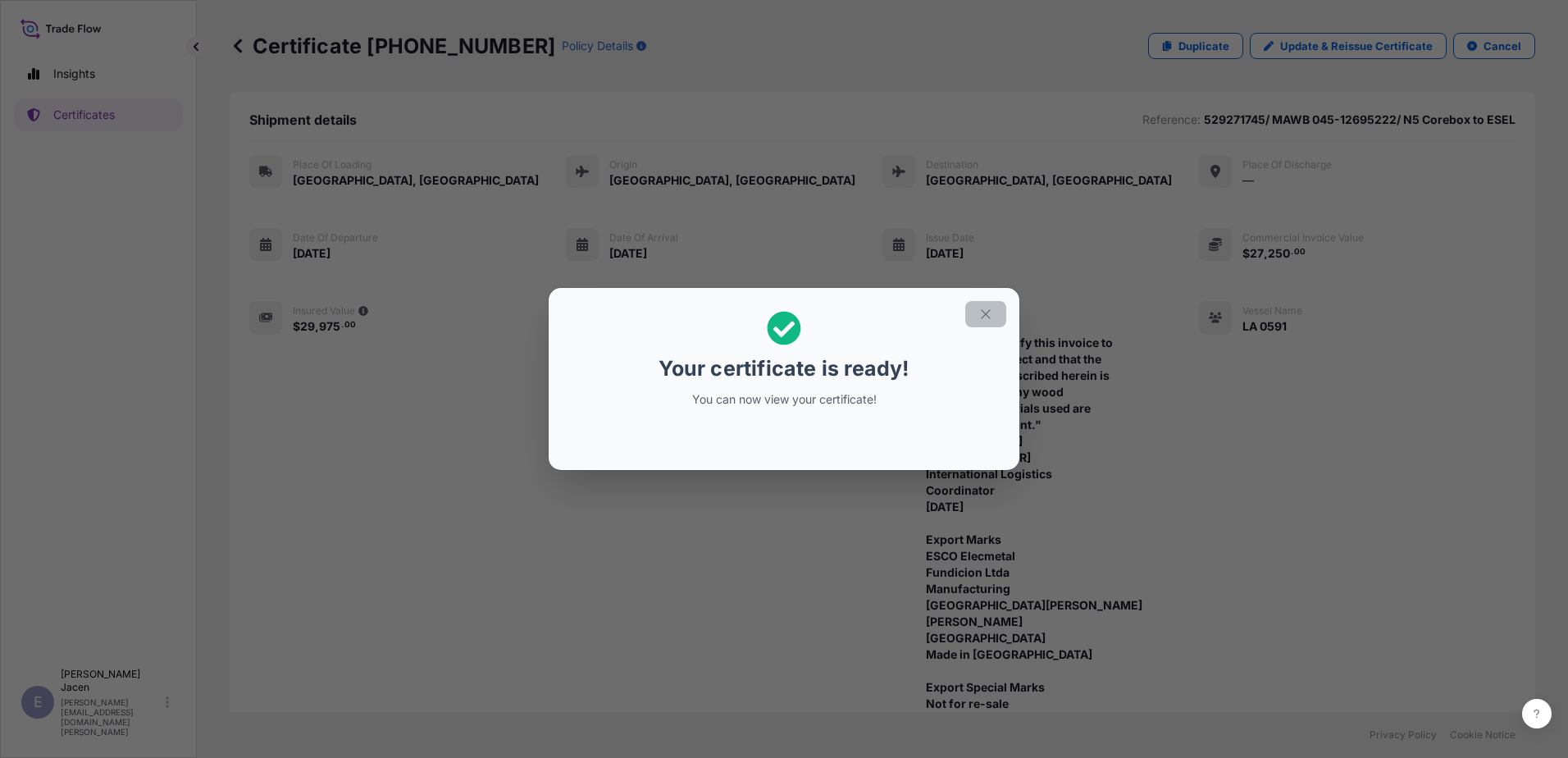
click at [994, 307] on icon "button" at bounding box center [986, 314] width 15 height 15
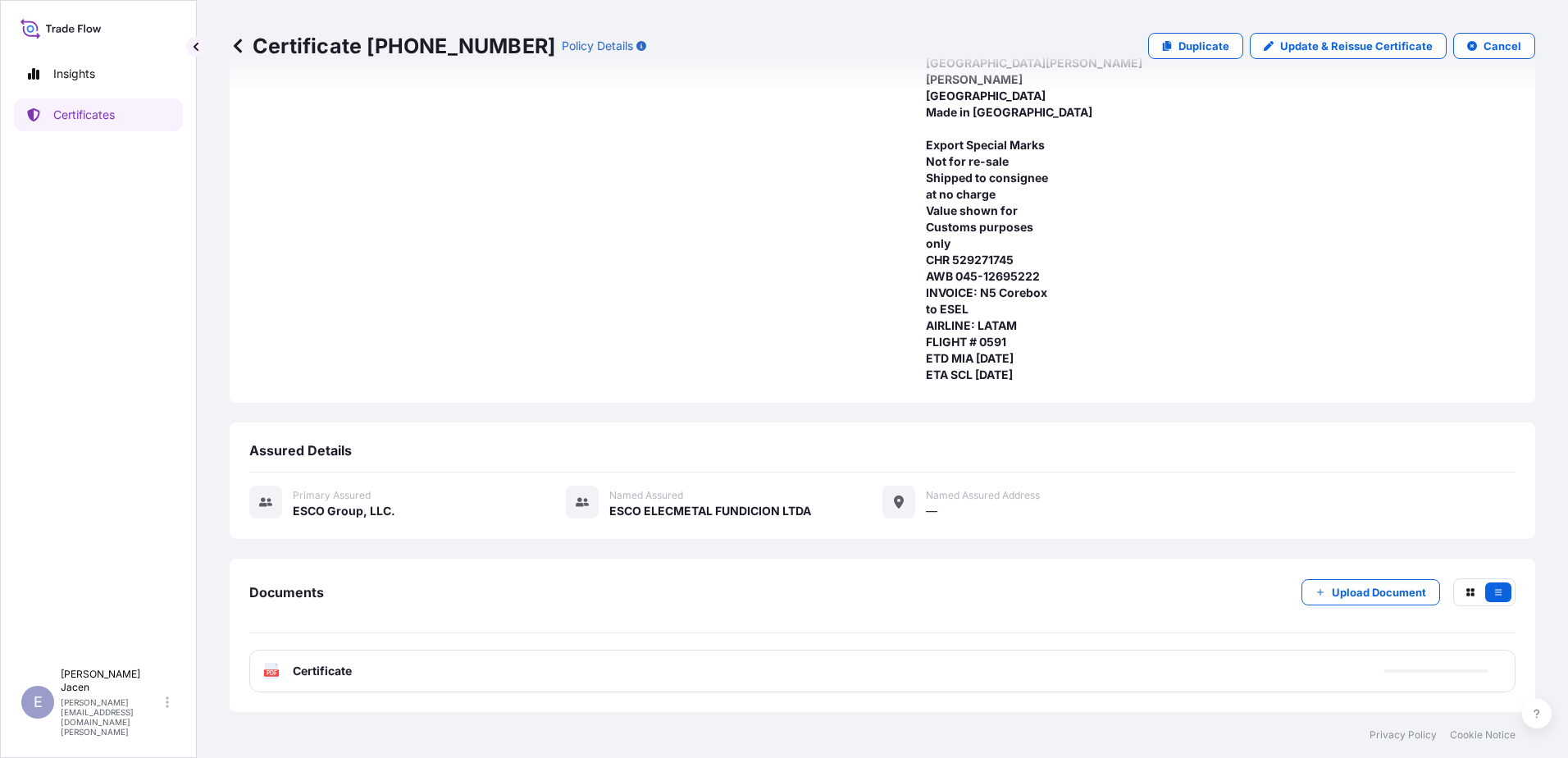
scroll to position [705, 0]
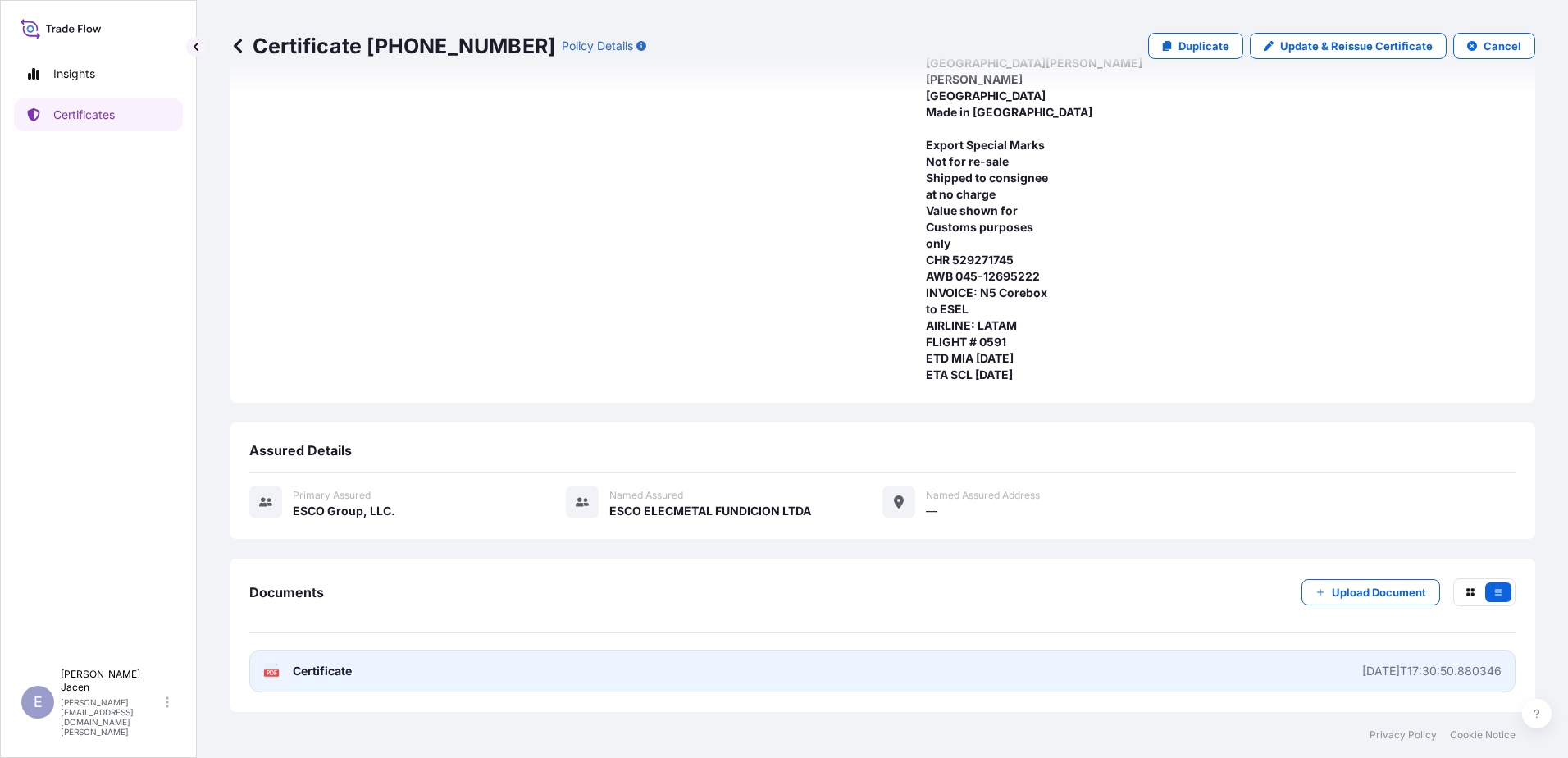
click at [1367, 663] on div "2025-10-01T17:30:50.880346" at bounding box center [1432, 671] width 139 height 16
